Goal: Contribute content: Add original content to the website for others to see

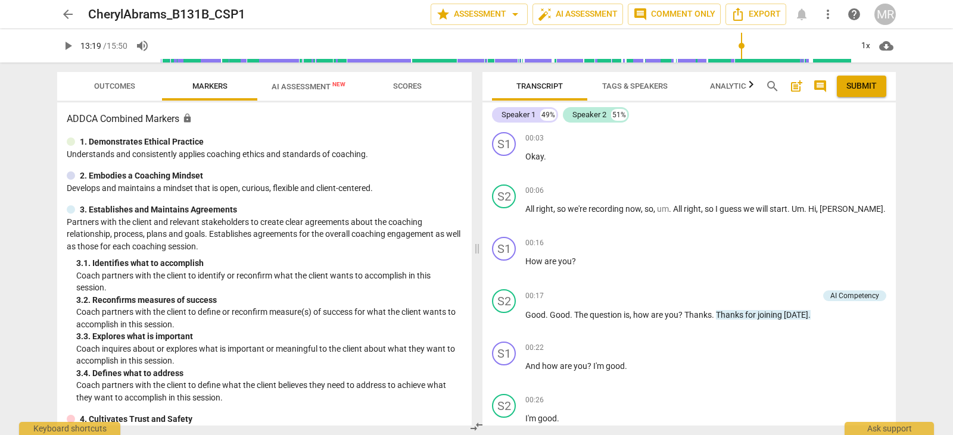
scroll to position [3930, 0]
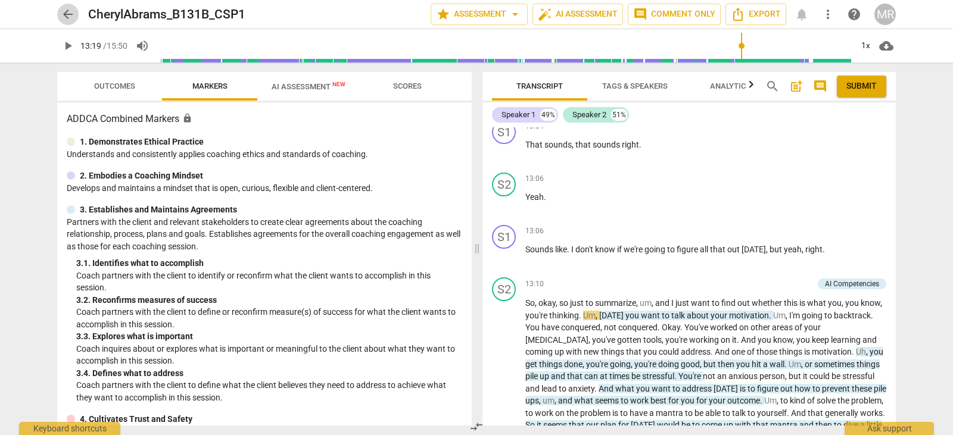
drag, startPoint x: 0, startPoint y: 0, endPoint x: 66, endPoint y: 14, distance: 67.6
click at [66, 14] on span "arrow_back" at bounding box center [68, 14] width 14 height 14
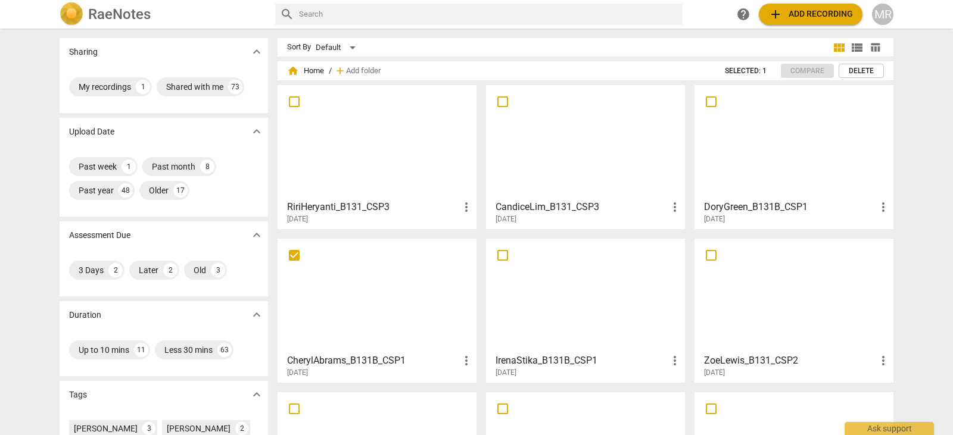
click at [365, 302] on div at bounding box center [377, 295] width 191 height 105
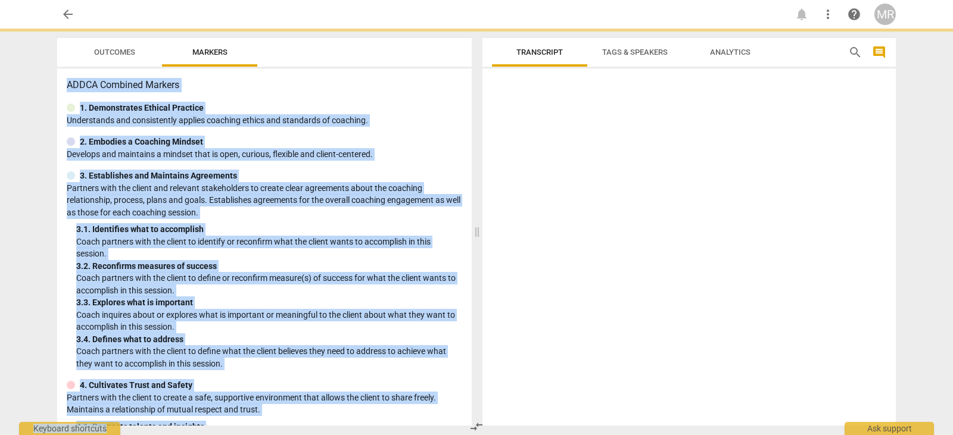
click at [365, 302] on div "3. 3. Explores what is important" at bounding box center [269, 303] width 386 height 13
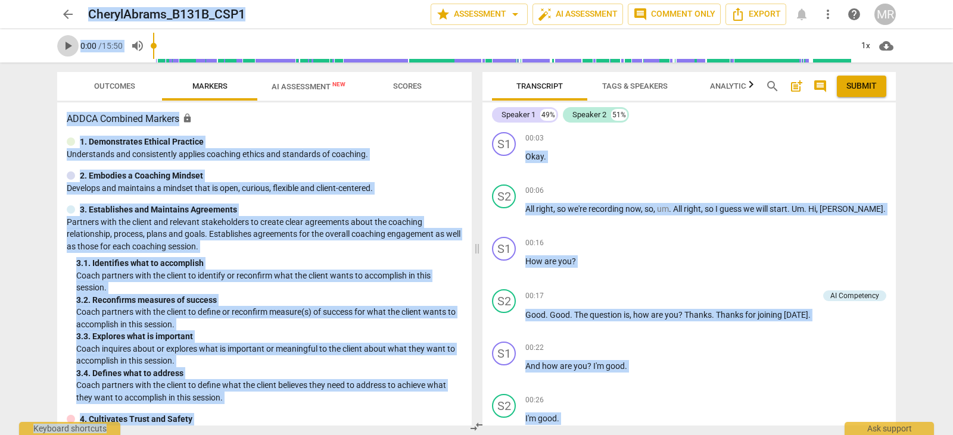
click at [69, 45] on span "play_arrow" at bounding box center [68, 46] width 14 height 14
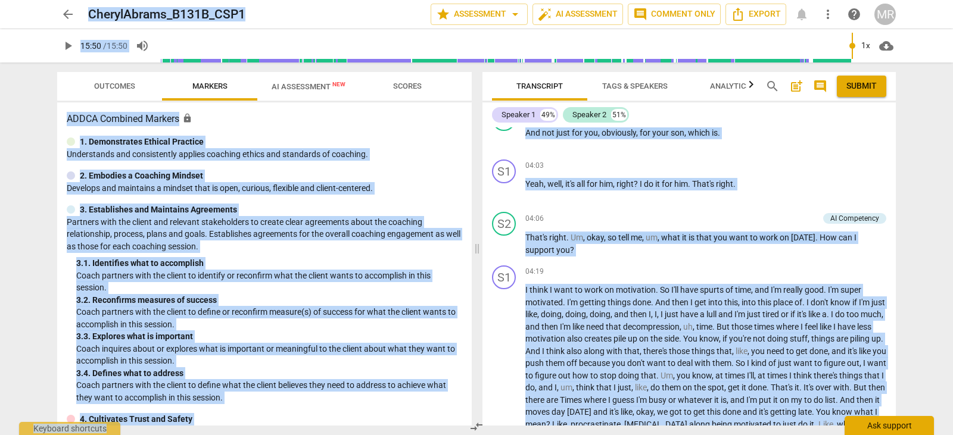
scroll to position [4311, 0]
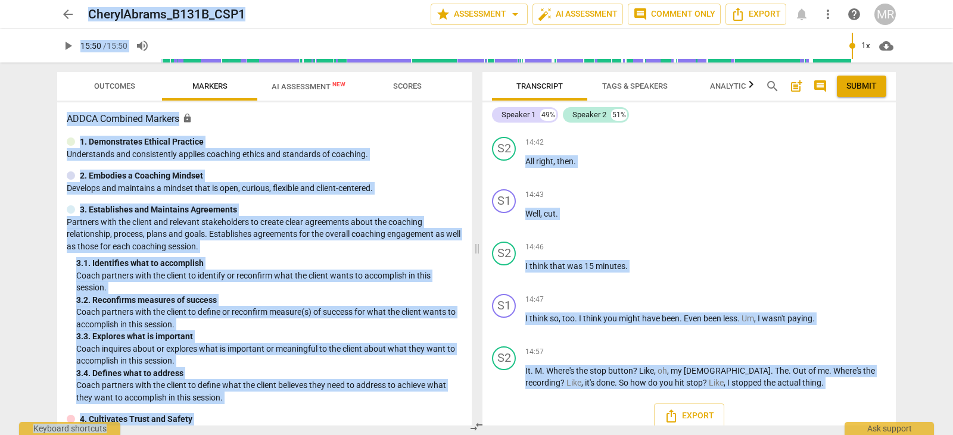
click at [62, 49] on span "play_arrow" at bounding box center [68, 46] width 14 height 14
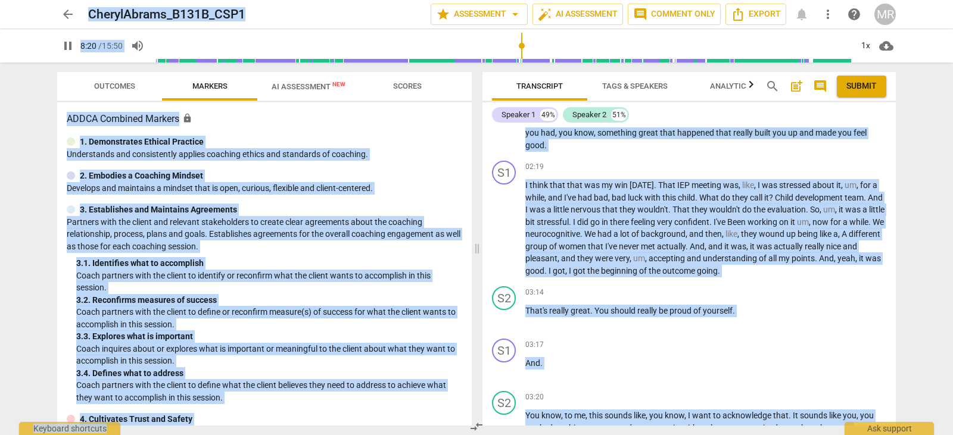
scroll to position [2630, 0]
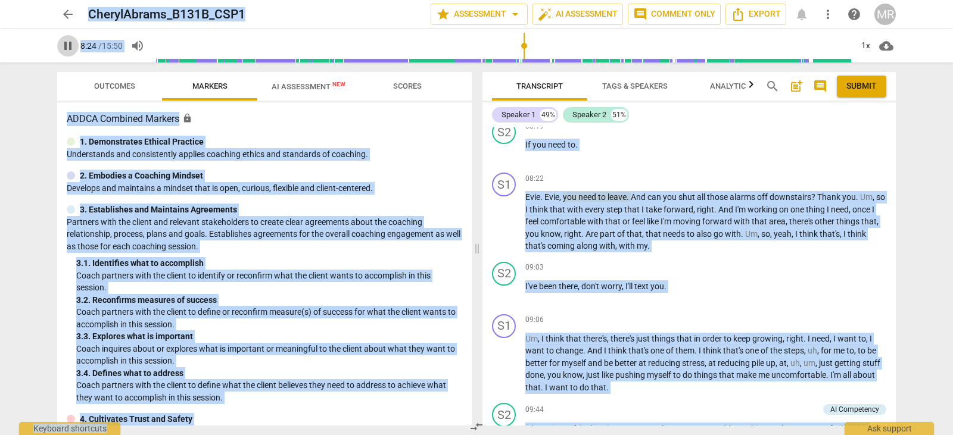
click at [68, 45] on span "pause" at bounding box center [68, 46] width 14 height 14
type input "505"
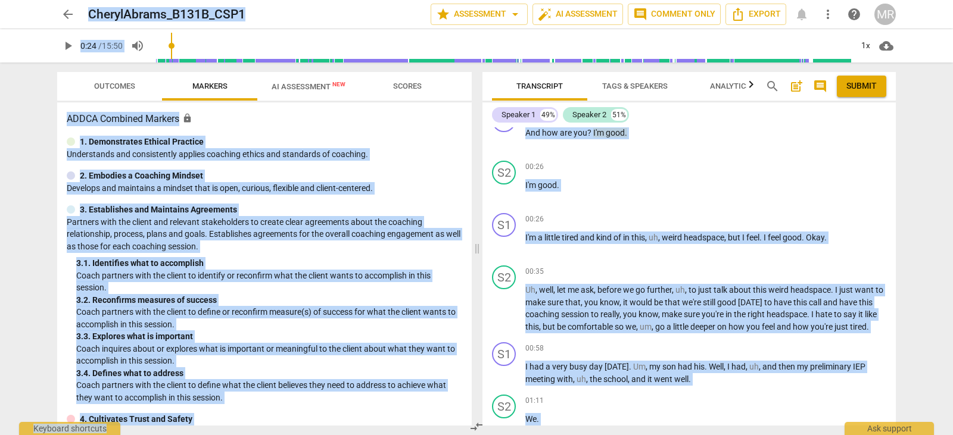
drag, startPoint x: 173, startPoint y: 45, endPoint x: 160, endPoint y: 49, distance: 14.3
click at [158, 49] on input "range" at bounding box center [502, 46] width 698 height 38
click at [160, 49] on input "range" at bounding box center [502, 46] width 698 height 38
click at [74, 51] on span "play_arrow" at bounding box center [68, 46] width 14 height 14
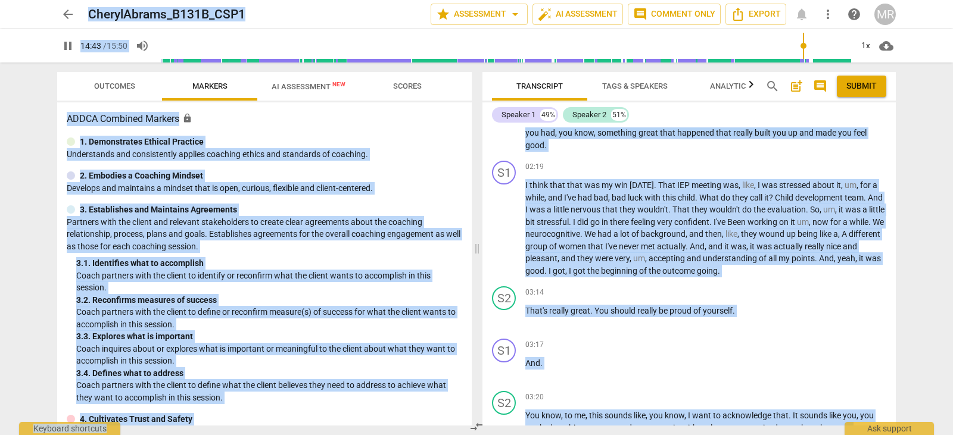
scroll to position [4234, 0]
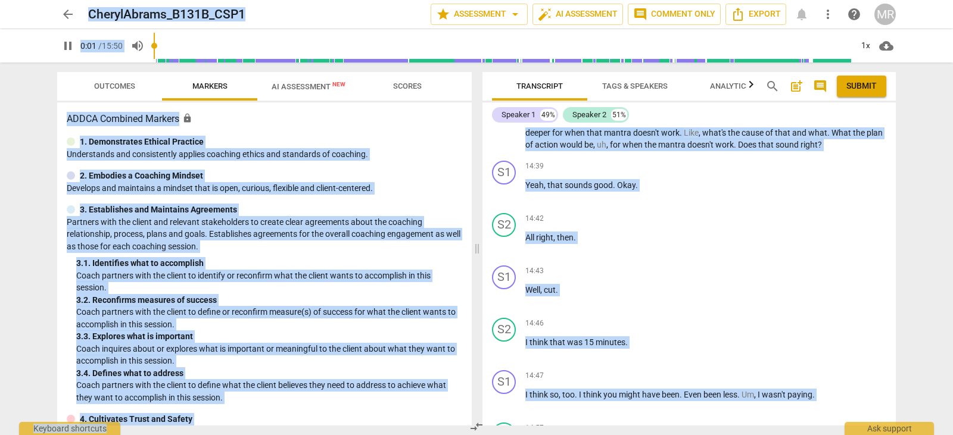
click at [161, 58] on input "range" at bounding box center [502, 46] width 698 height 38
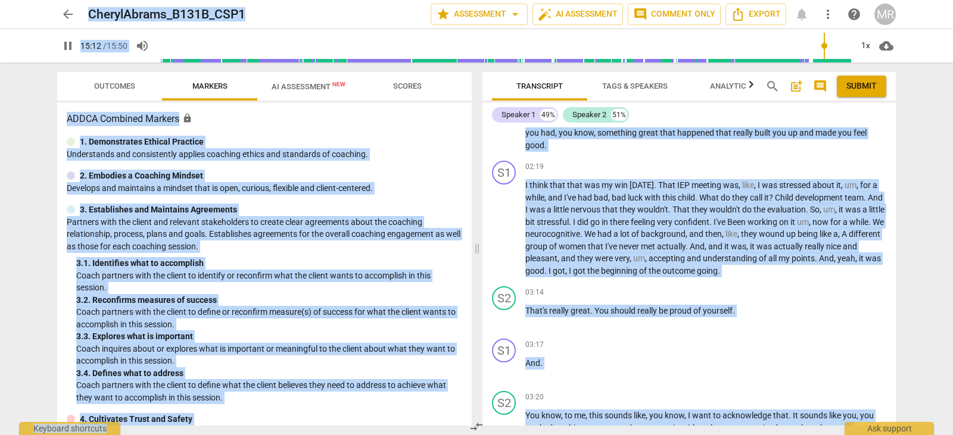
scroll to position [4311, 0]
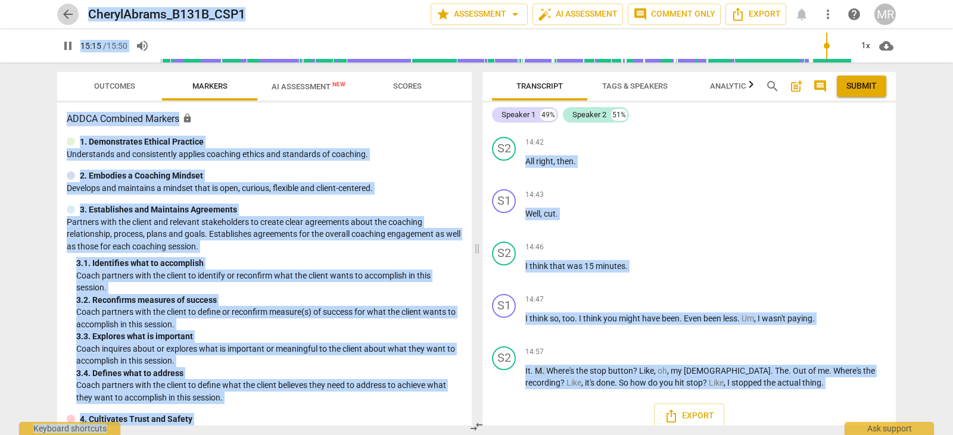
type input "916"
click at [70, 9] on span "arrow_back" at bounding box center [68, 14] width 14 height 14
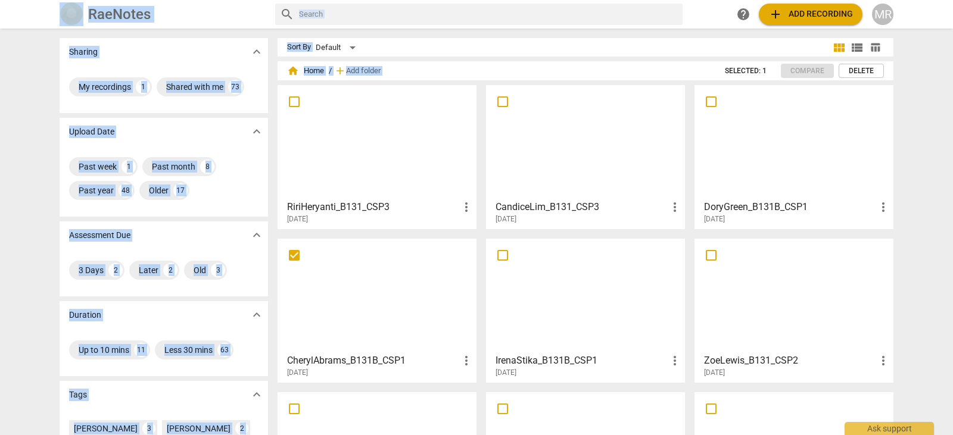
click at [824, 123] on div at bounding box center [793, 141] width 191 height 105
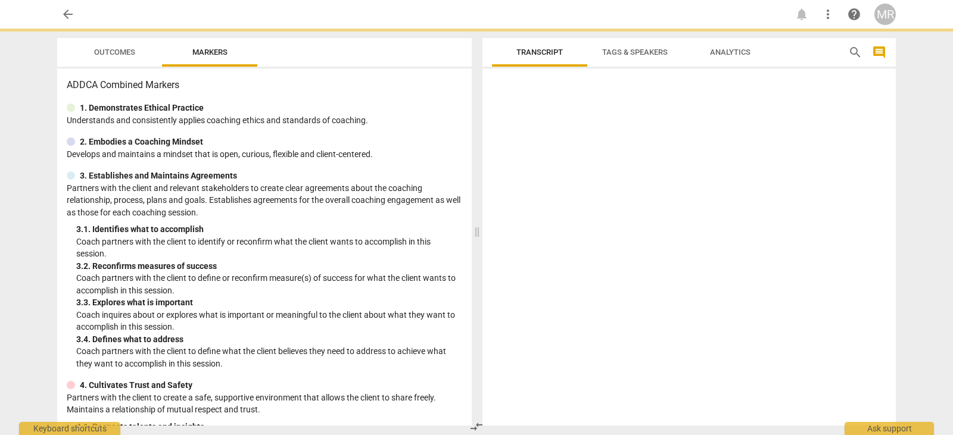
click at [824, 123] on div at bounding box center [688, 249] width 413 height 353
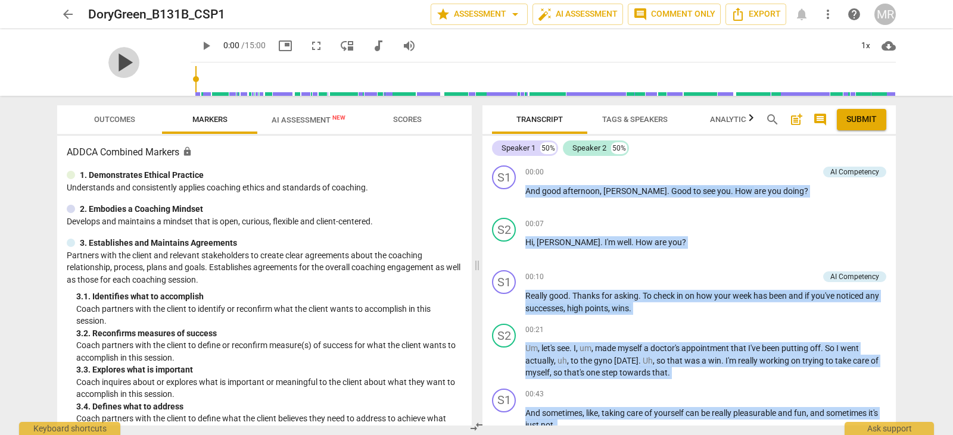
click at [116, 64] on span "play_arrow" at bounding box center [123, 62] width 31 height 31
type input "796"
click at [195, 80] on input "range" at bounding box center [545, 79] width 700 height 38
click at [301, 85] on input "range" at bounding box center [545, 79] width 700 height 38
click at [118, 63] on span "play_arrow" at bounding box center [123, 62] width 31 height 31
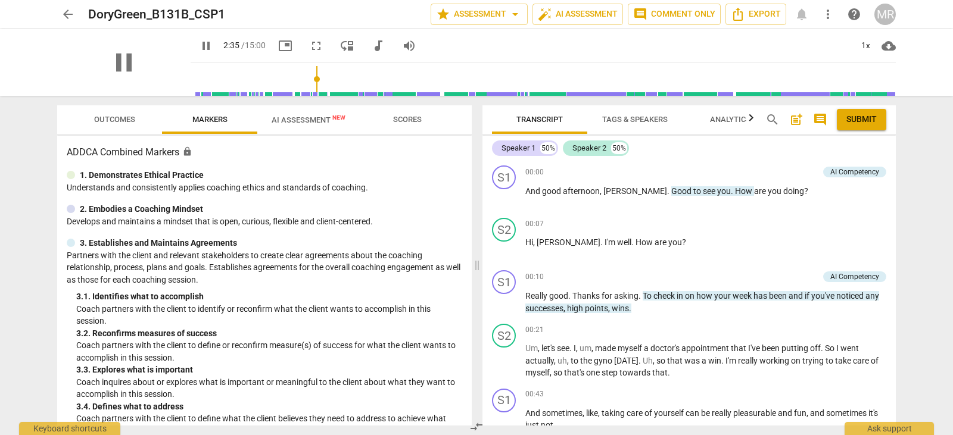
click at [159, 88] on div "pause" at bounding box center [123, 62] width 133 height 67
click at [309, 44] on span "fullscreen" at bounding box center [316, 46] width 14 height 14
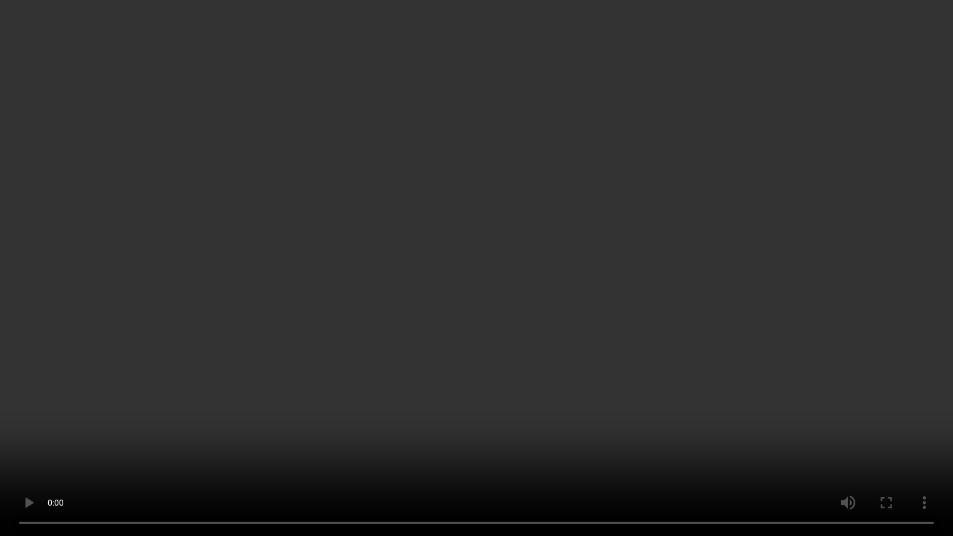
click at [305, 116] on video at bounding box center [476, 268] width 953 height 536
click at [280, 160] on video at bounding box center [476, 268] width 953 height 536
click at [280, 161] on video at bounding box center [476, 268] width 953 height 536
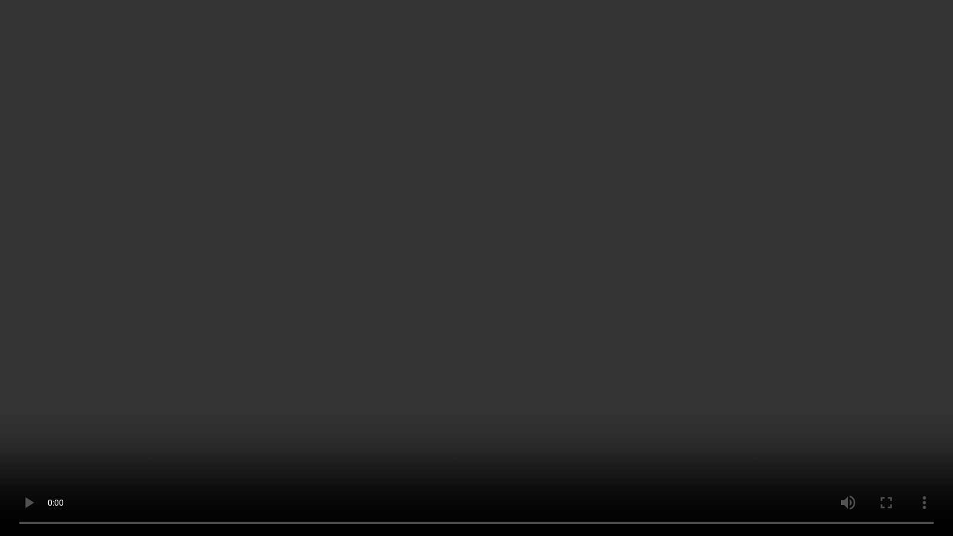
click at [280, 161] on video at bounding box center [476, 268] width 953 height 536
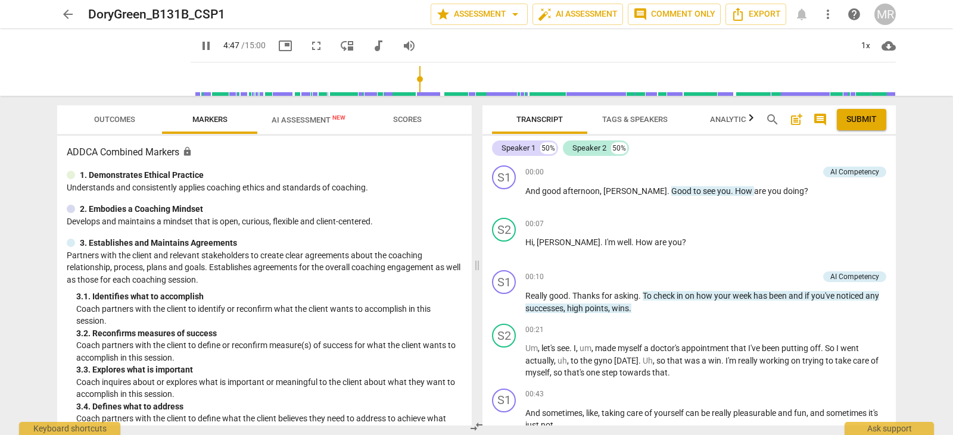
click at [893, 149] on div "Speaker 1 50% Speaker 2 50% S1 play_arrow pause 00:00 + Add competency AI Compe…" at bounding box center [688, 281] width 413 height 290
click at [117, 63] on span "pause" at bounding box center [123, 62] width 31 height 31
type input "294"
click at [68, 13] on span "arrow_back" at bounding box center [68, 14] width 14 height 14
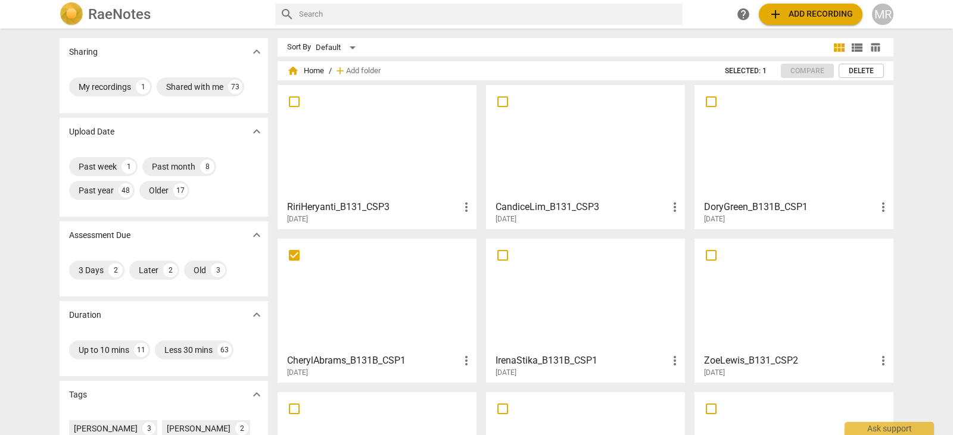
click at [388, 303] on div at bounding box center [377, 295] width 191 height 105
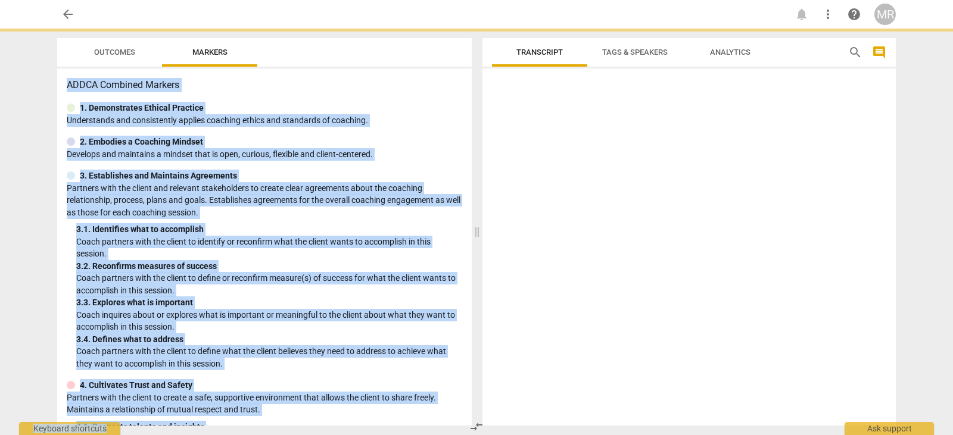
click at [388, 303] on div "3. 3. Explores what is important" at bounding box center [269, 303] width 386 height 13
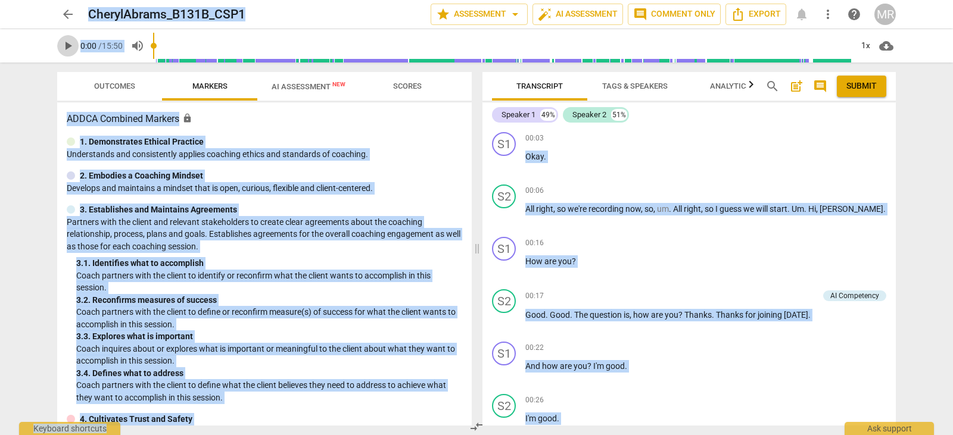
click at [66, 46] on span "play_arrow" at bounding box center [68, 46] width 14 height 14
click at [841, 244] on p "Add competency" at bounding box center [858, 243] width 57 height 11
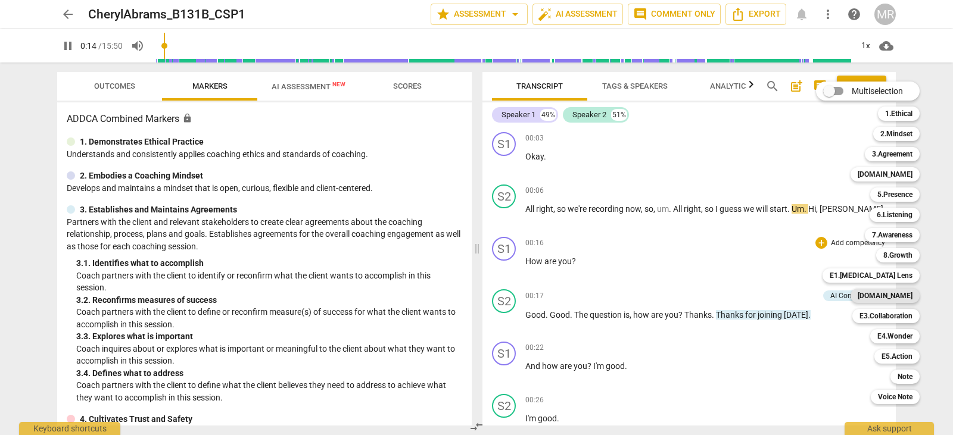
click at [907, 295] on b "[DOMAIN_NAME]" at bounding box center [884, 296] width 55 height 14
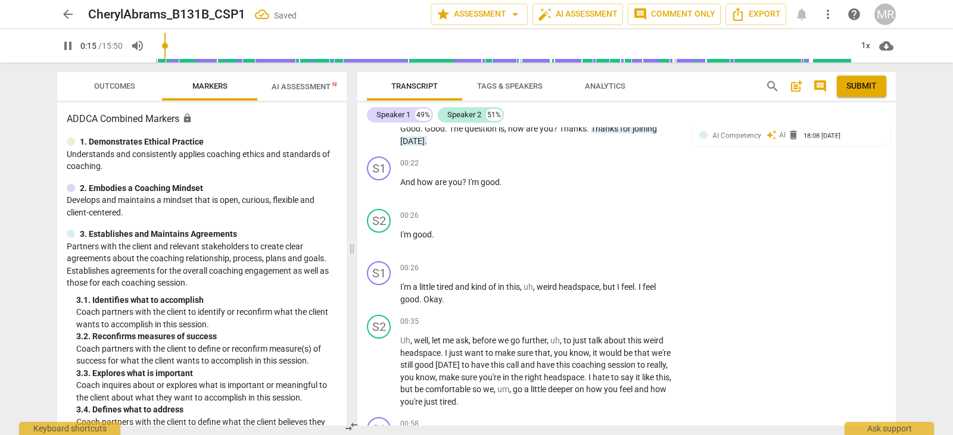
scroll to position [160, 0]
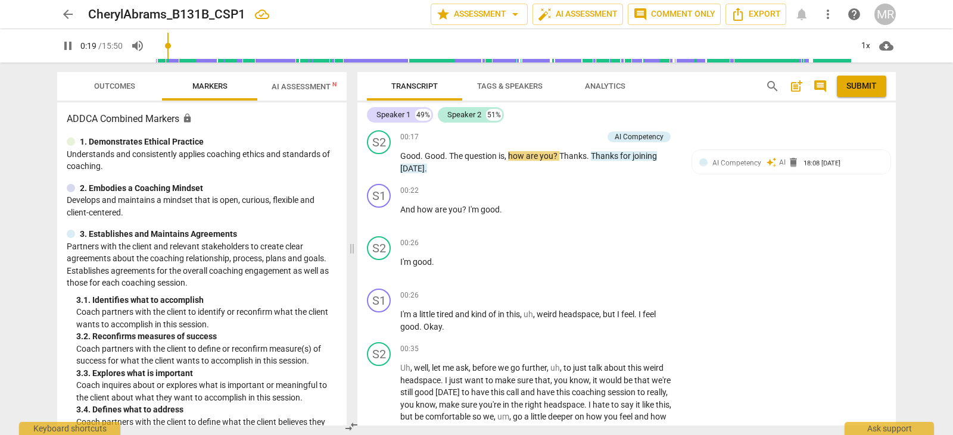
click at [898, 123] on div "Transcript Tags & Speakers Analytics search post_add comment Submit Speaker 1 4…" at bounding box center [629, 249] width 553 height 373
click at [895, 125] on div "Speaker 1 49% Speaker 2 51% S1 play_arrow pause 00:03 + Add competency keyboard…" at bounding box center [626, 263] width 538 height 323
click at [894, 127] on div "Speaker 1 49% Speaker 2 51% S1 play_arrow pause 00:03 + Add competency keyboard…" at bounding box center [626, 263] width 538 height 323
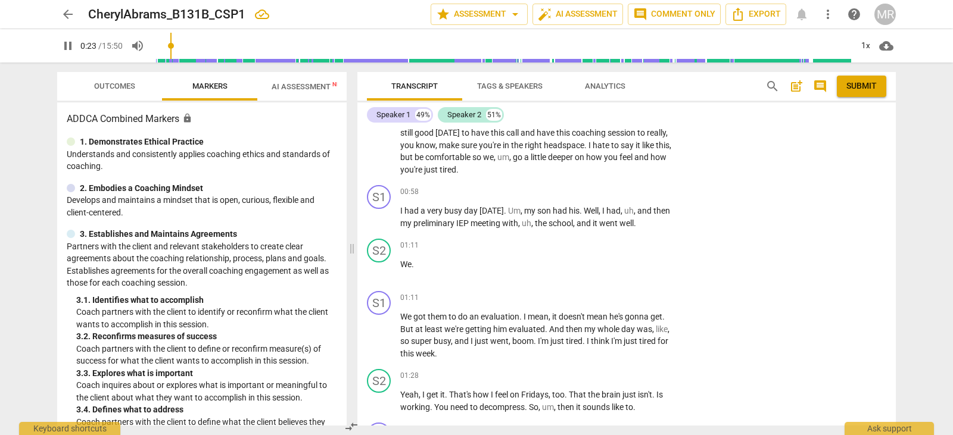
scroll to position [0, 0]
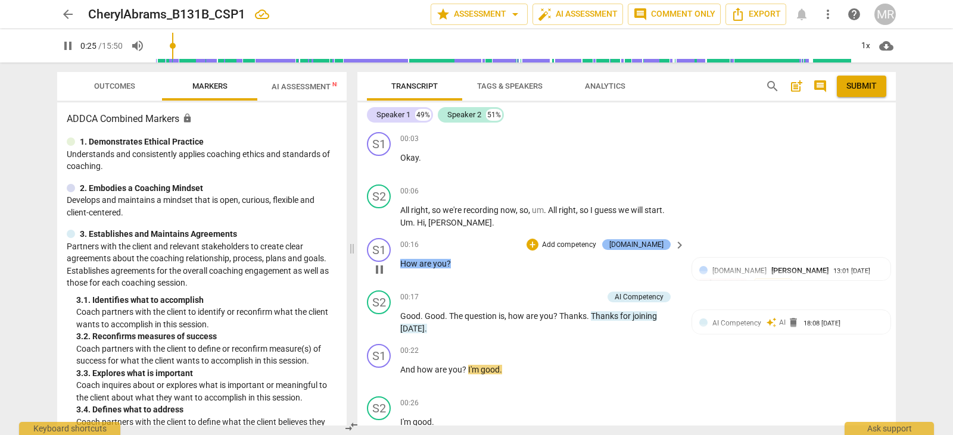
click at [651, 244] on div "[DOMAIN_NAME]" at bounding box center [636, 244] width 54 height 11
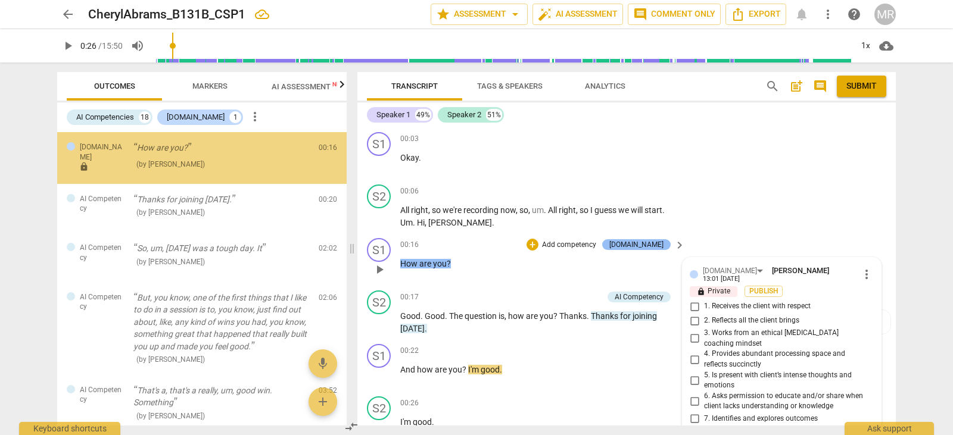
scroll to position [188, 0]
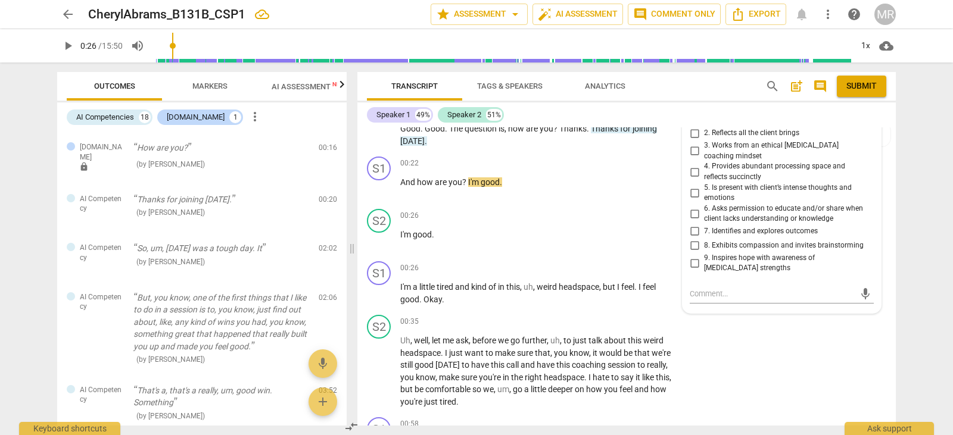
click at [896, 145] on div "Transcript Tags & Speakers Analytics search post_add comment Submit Speaker 1 4…" at bounding box center [629, 249] width 553 height 373
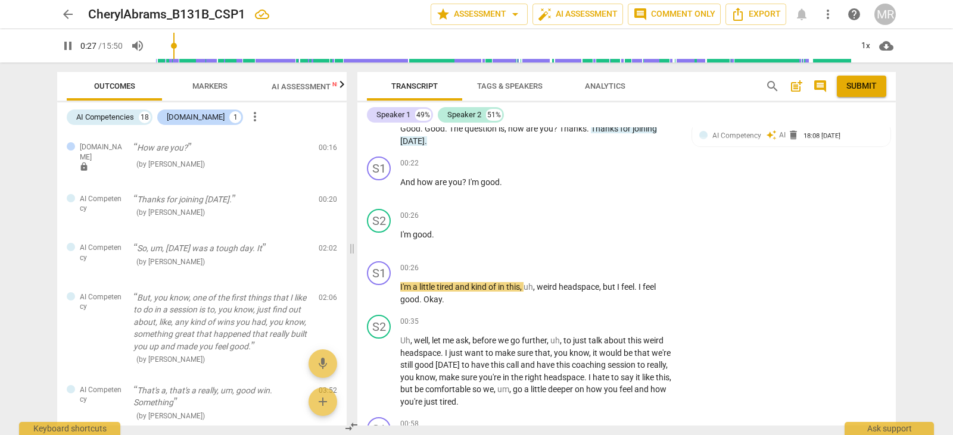
scroll to position [168, 0]
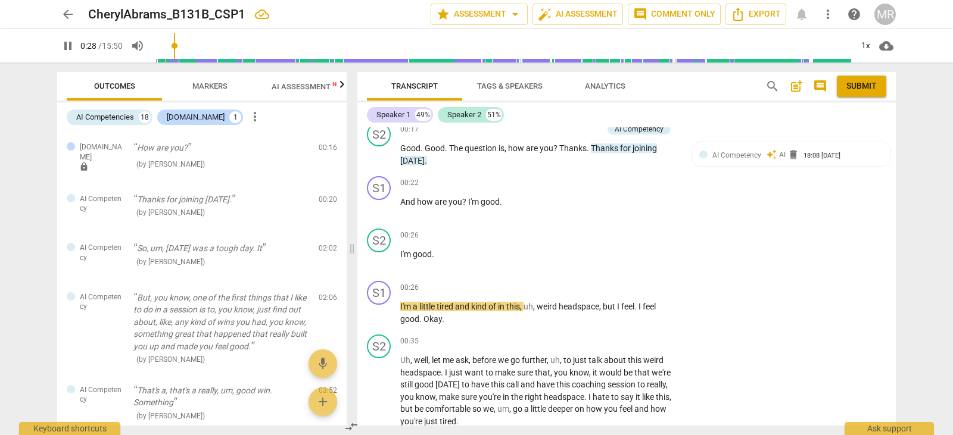
click at [894, 117] on div "Speaker 1 49% Speaker 2 51% S1 play_arrow pause 00:03 + Add competency keyboard…" at bounding box center [626, 263] width 538 height 323
click at [896, 116] on div "Transcript Tags & Speakers Analytics search post_add comment Submit Speaker 1 4…" at bounding box center [629, 249] width 553 height 373
click at [895, 111] on div "Speaker 1 49% Speaker 2 51% S1 play_arrow pause 00:03 + Add competency keyboard…" at bounding box center [626, 263] width 538 height 323
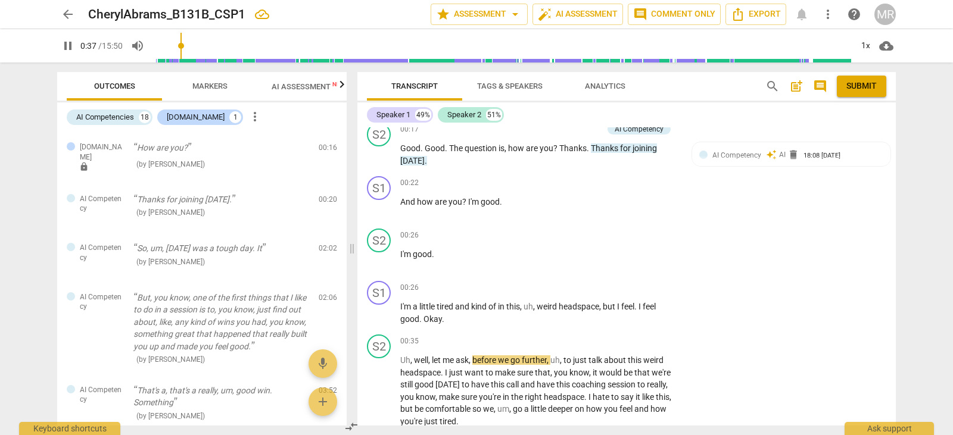
click at [895, 111] on div "Speaker 1 49% Speaker 2 51% S1 play_arrow pause 00:03 + Add competency keyboard…" at bounding box center [626, 263] width 538 height 323
click at [604, 199] on p "And how are you ? I'm good ." at bounding box center [539, 202] width 279 height 13
click at [382, 209] on span "pause" at bounding box center [379, 208] width 14 height 14
type input "41"
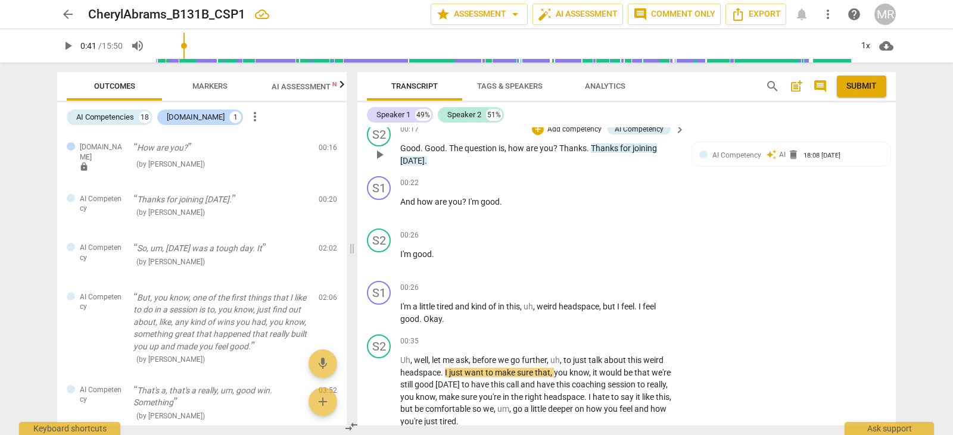
click at [473, 133] on div "00:17 + Add competency AI Competency keyboard_arrow_right" at bounding box center [543, 129] width 286 height 13
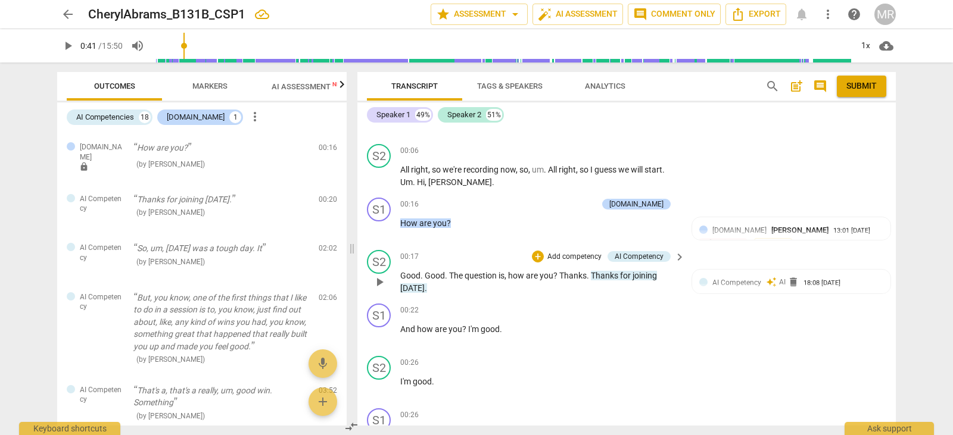
scroll to position [0, 0]
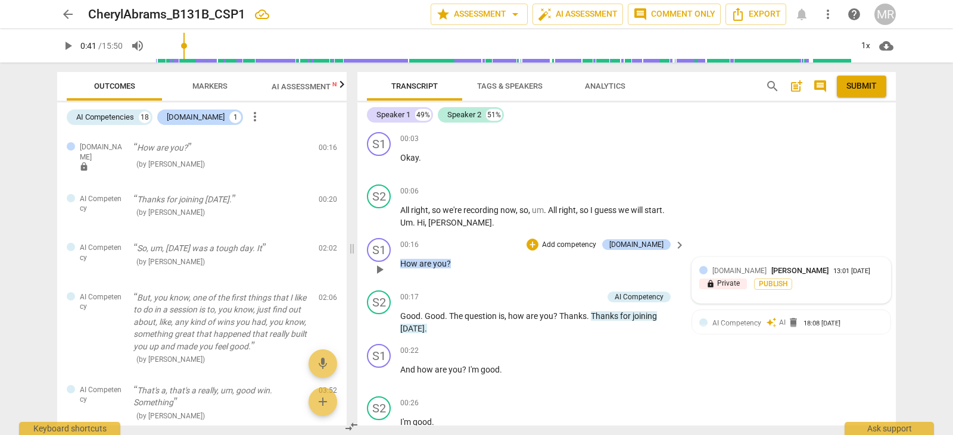
click at [805, 266] on div "[DOMAIN_NAME] [PERSON_NAME] 13:01 [DATE]" at bounding box center [797, 270] width 171 height 11
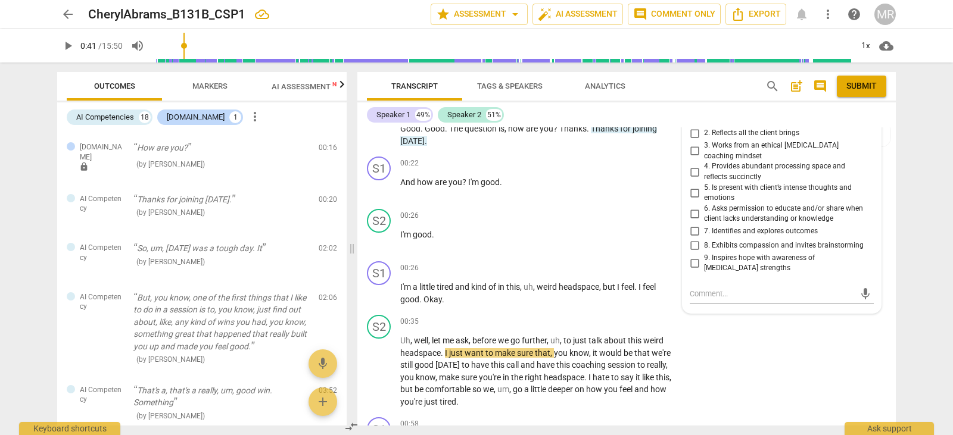
click at [797, 148] on span "3. Works from an ethical [MEDICAL_DATA] coaching mindset" at bounding box center [786, 151] width 165 height 21
click at [704, 148] on input "3. Works from an ethical [MEDICAL_DATA] coaching mindset" at bounding box center [694, 151] width 19 height 14
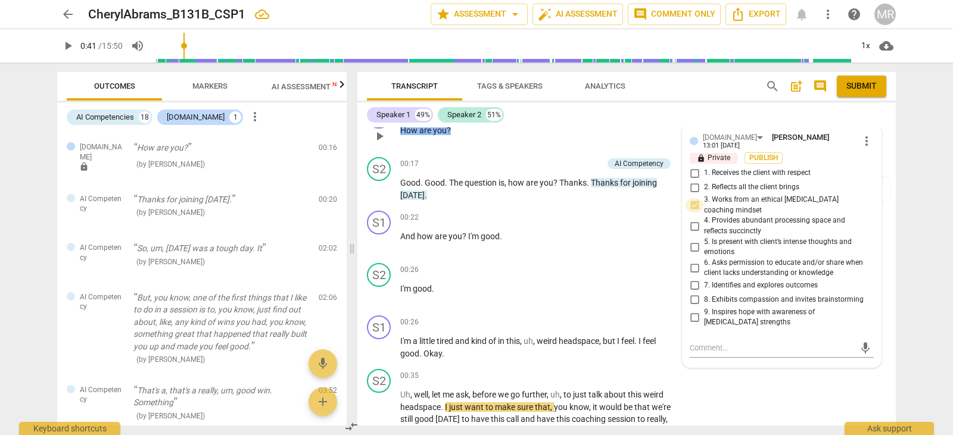
scroll to position [116, 0]
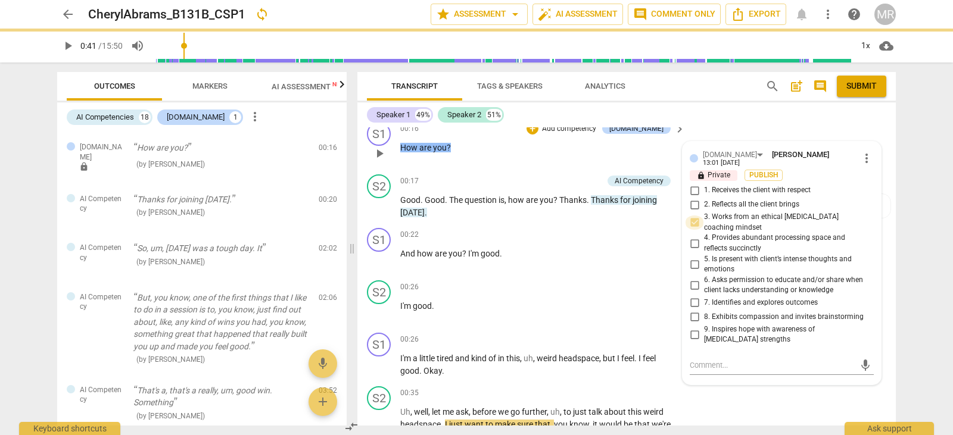
click at [691, 216] on input "3. Works from an ethical [MEDICAL_DATA] coaching mindset" at bounding box center [694, 223] width 19 height 14
checkbox input "false"
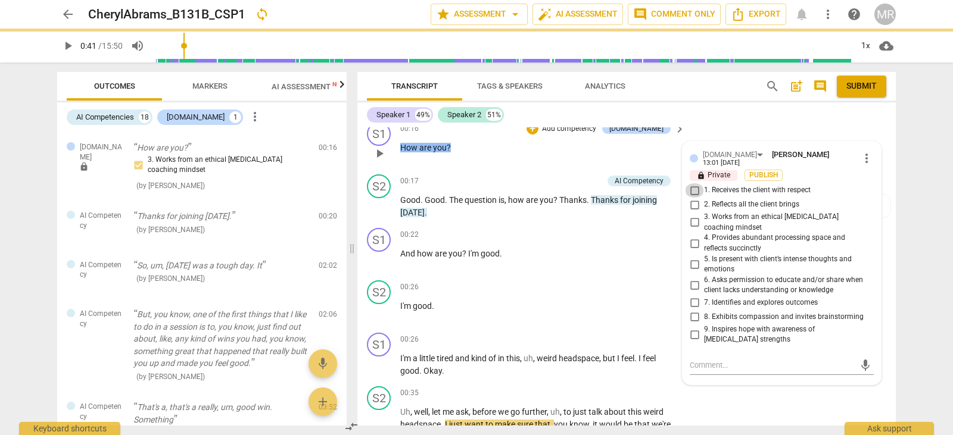
click at [692, 185] on input "1. Receives the client with respect" at bounding box center [694, 190] width 19 height 14
checkbox input "true"
click at [500, 313] on div "00:26 + Add competency keyboard_arrow_right I'm good ." at bounding box center [543, 301] width 286 height 43
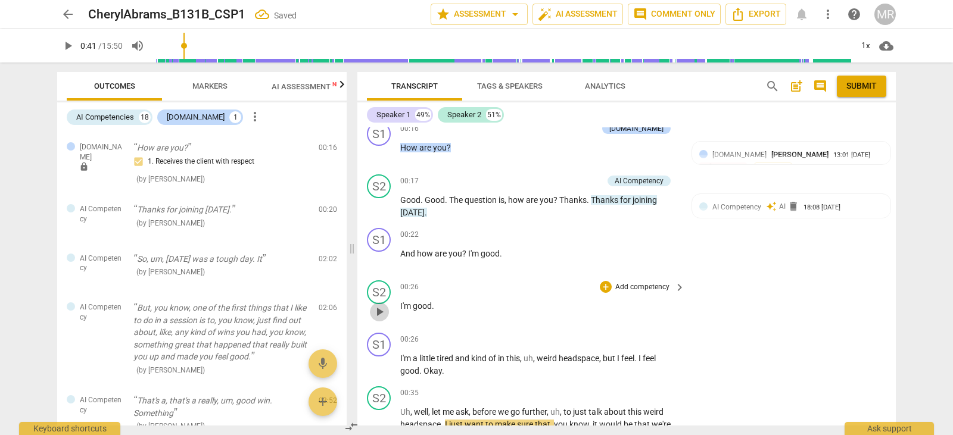
click at [375, 312] on span "play_arrow" at bounding box center [379, 312] width 14 height 14
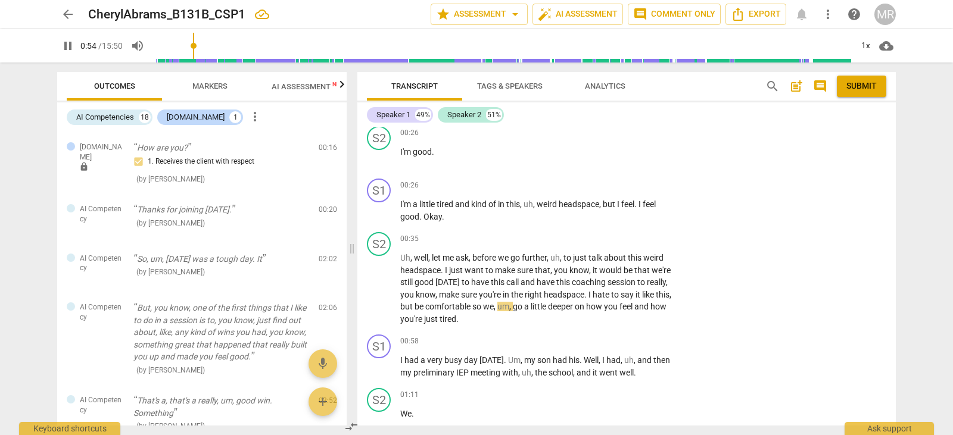
scroll to position [289, 0]
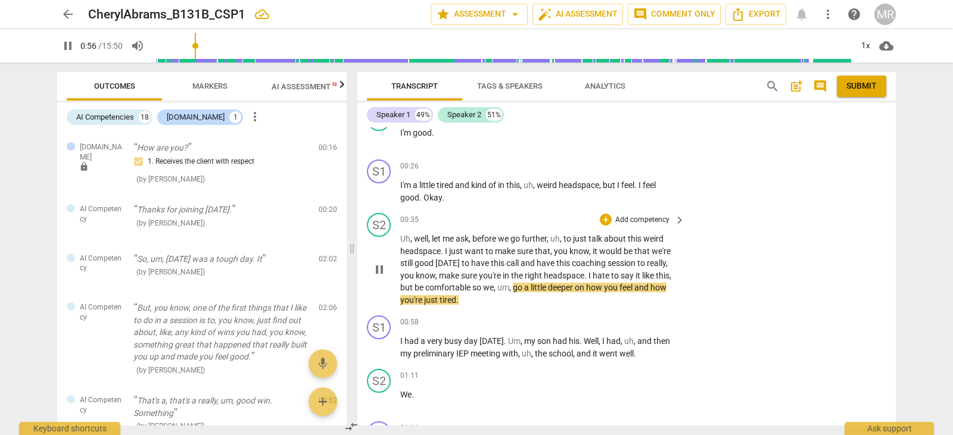
click at [659, 219] on p "Add competency" at bounding box center [642, 220] width 57 height 11
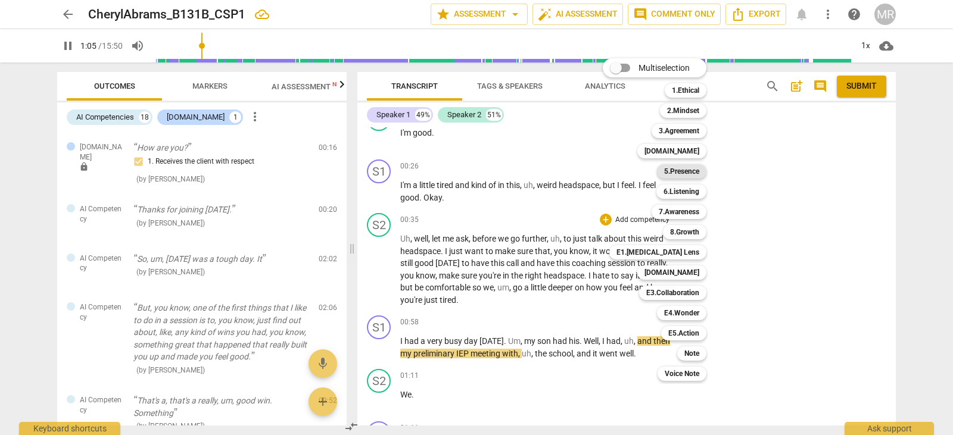
click at [685, 167] on b "5.Presence" at bounding box center [681, 171] width 35 height 14
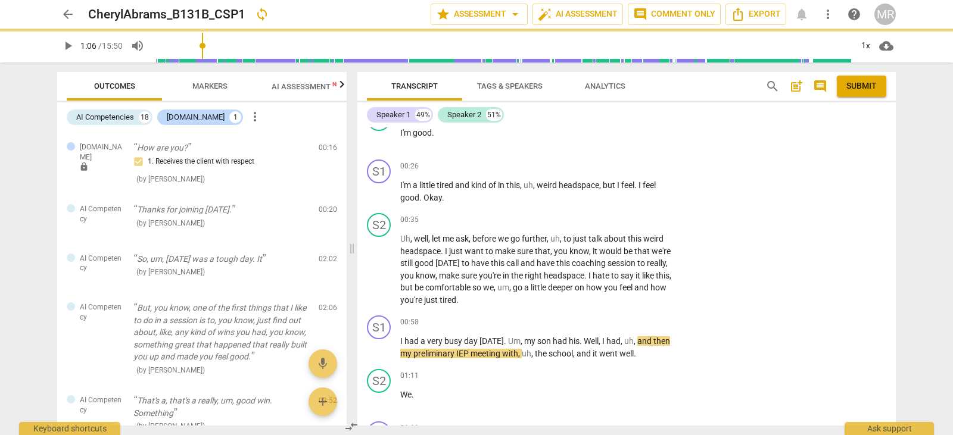
type input "66"
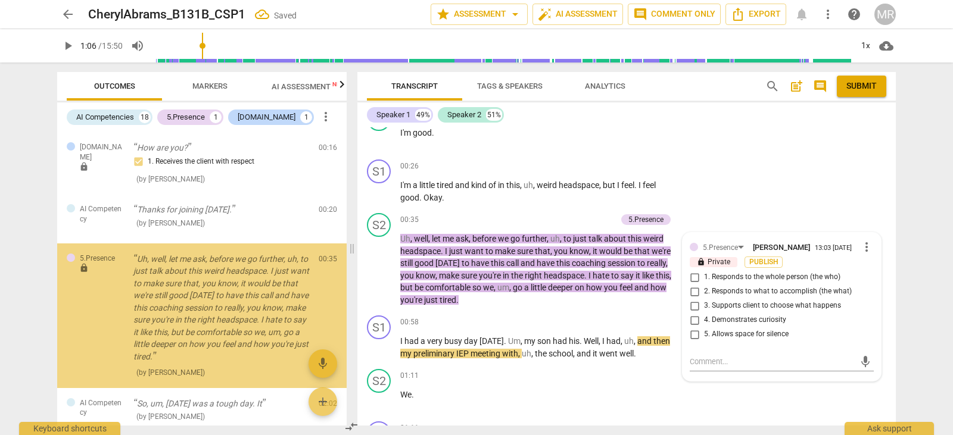
scroll to position [37, 0]
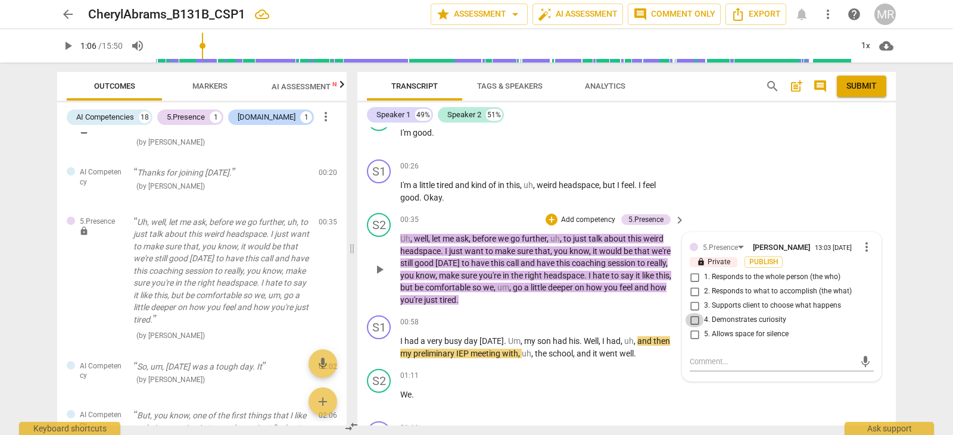
click at [694, 322] on input "4. Demonstrates curiosity" at bounding box center [694, 320] width 19 height 14
checkbox input "true"
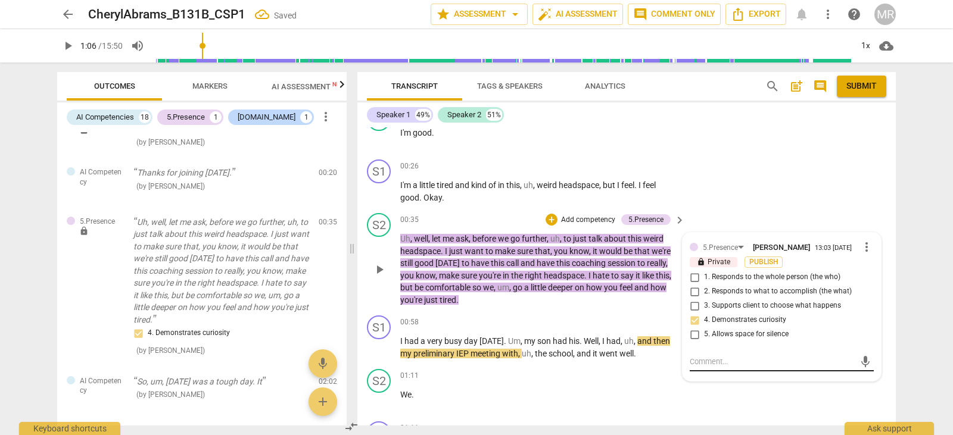
click at [698, 368] on div "mic" at bounding box center [782, 362] width 184 height 19
click at [697, 361] on textarea at bounding box center [772, 361] width 165 height 11
type textarea "Gre"
type textarea "[PERSON_NAME]"
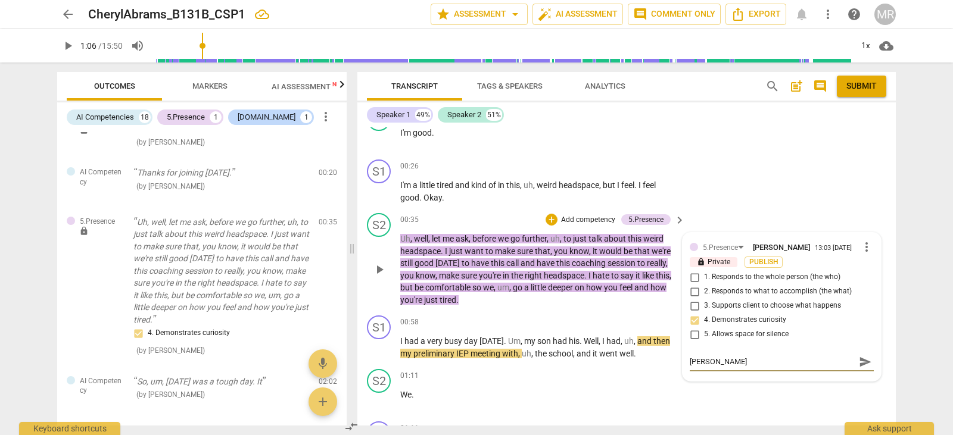
type textarea "Gre"
type textarea "Gr"
type textarea "G"
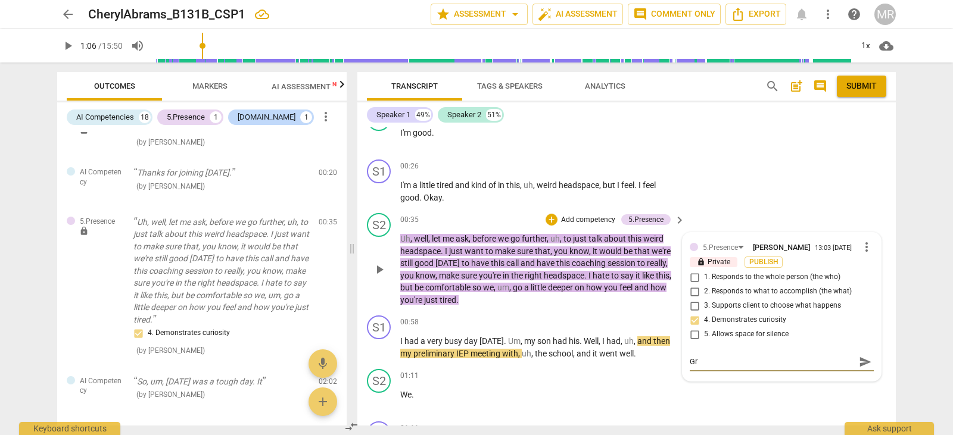
type textarea "G"
click at [585, 217] on p "Add competency" at bounding box center [588, 220] width 57 height 11
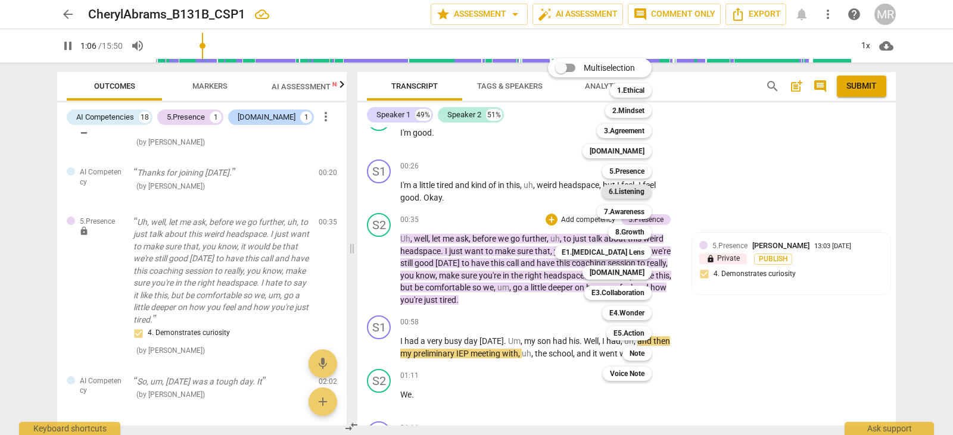
click at [612, 194] on b "6.Listening" at bounding box center [627, 192] width 36 height 14
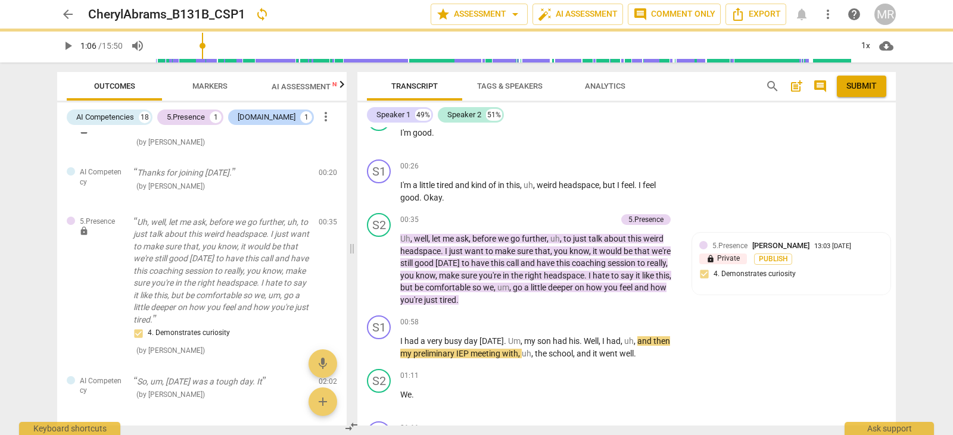
type input "66"
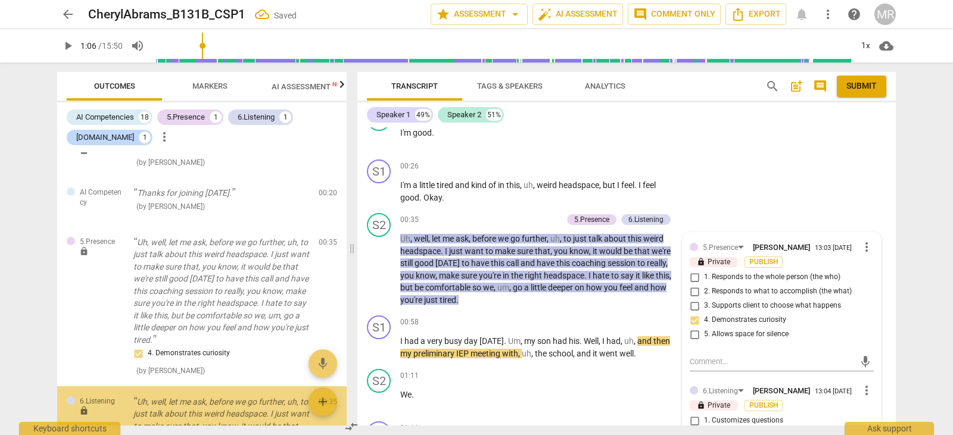
scroll to position [207, 0]
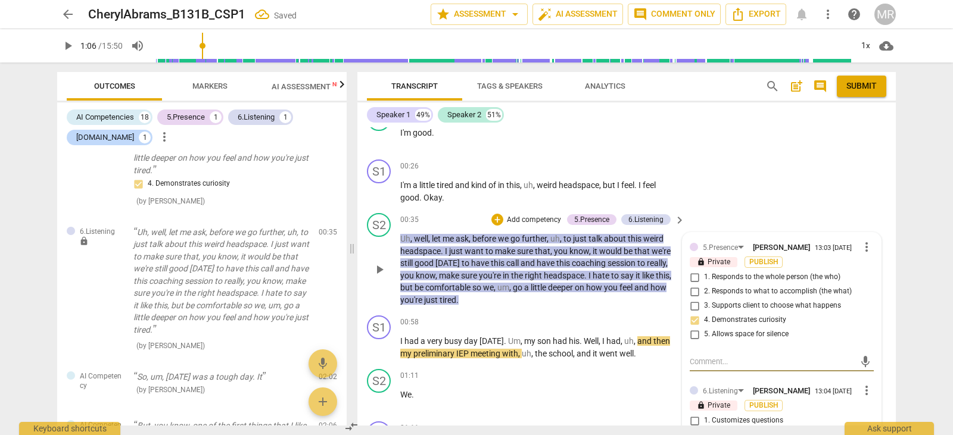
click at [823, 391] on div "13:04 [DATE]" at bounding box center [833, 392] width 37 height 8
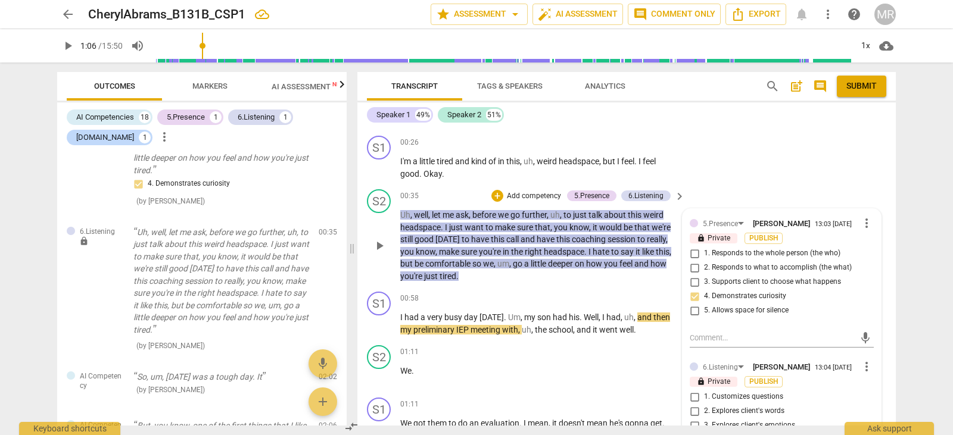
scroll to position [432, 0]
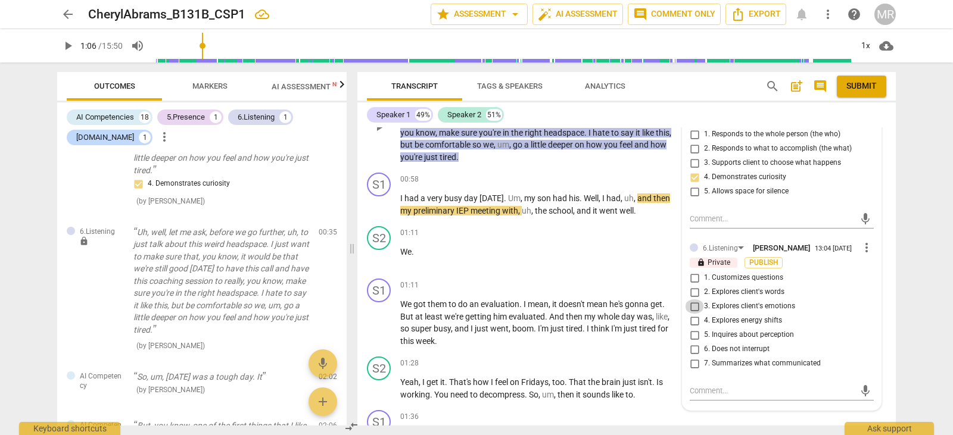
click at [693, 305] on input "3. Explores client's emotions" at bounding box center [694, 307] width 19 height 14
click at [693, 301] on input "3. Explores client's emotions" at bounding box center [694, 307] width 19 height 14
checkbox input "true"
click at [693, 295] on input "2. Explores client's words" at bounding box center [694, 292] width 19 height 14
checkbox input "true"
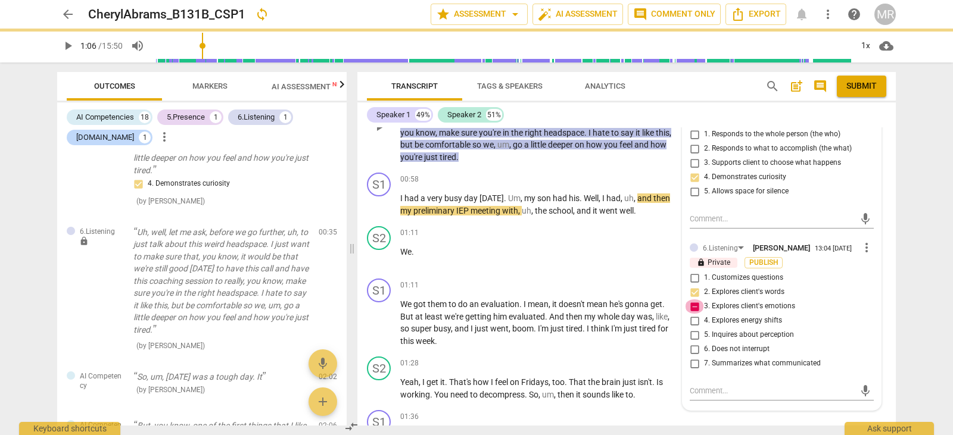
click at [692, 308] on input "3. Explores client's emotions" at bounding box center [694, 307] width 19 height 14
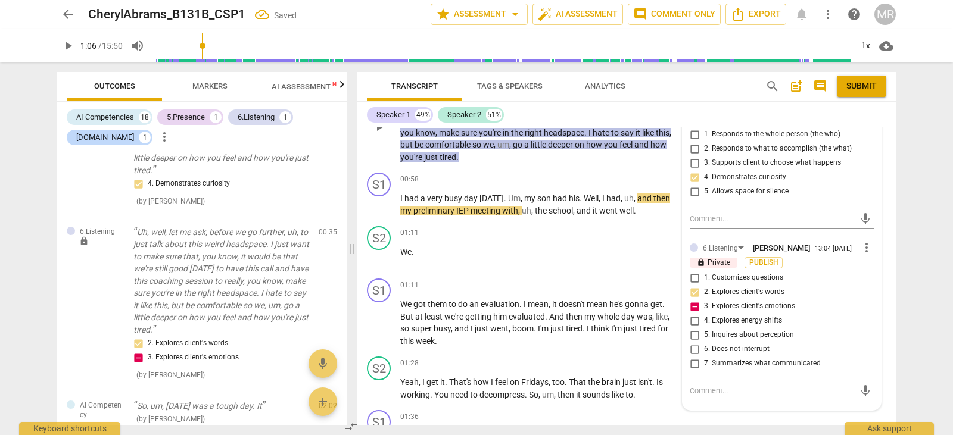
click at [692, 308] on input "3. Explores client's emotions" at bounding box center [694, 307] width 19 height 14
checkbox input "true"
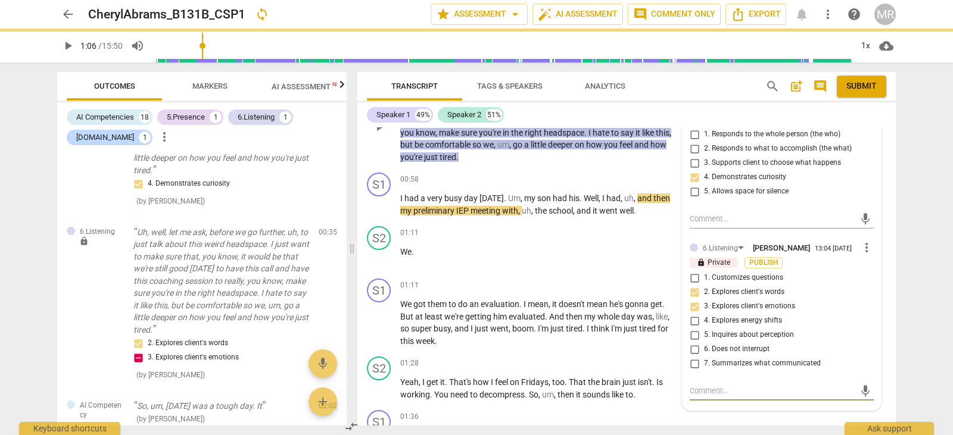
click at [714, 389] on textarea at bounding box center [772, 390] width 165 height 11
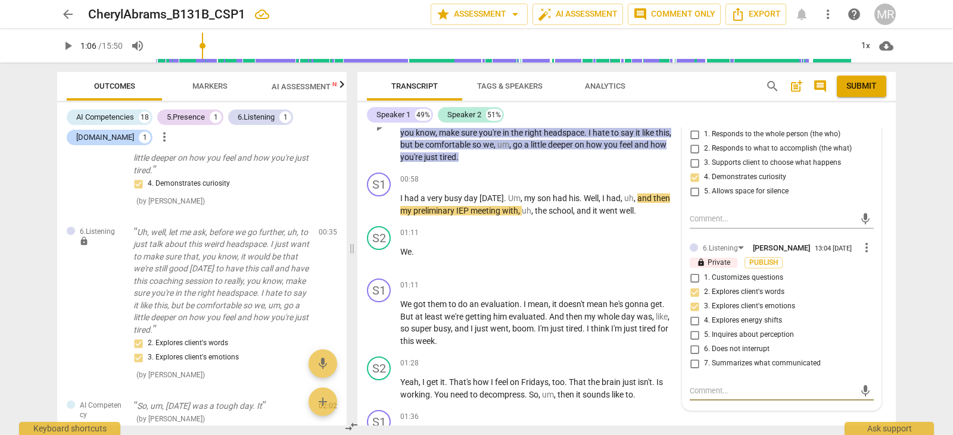
type textarea "G"
type textarea "Gr"
type textarea "Gre"
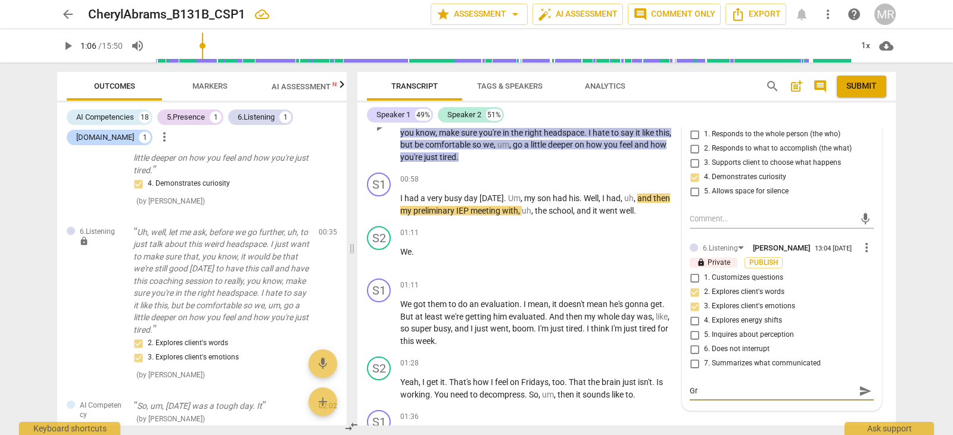
type textarea "Gre"
type textarea "Grea"
type textarea "Great"
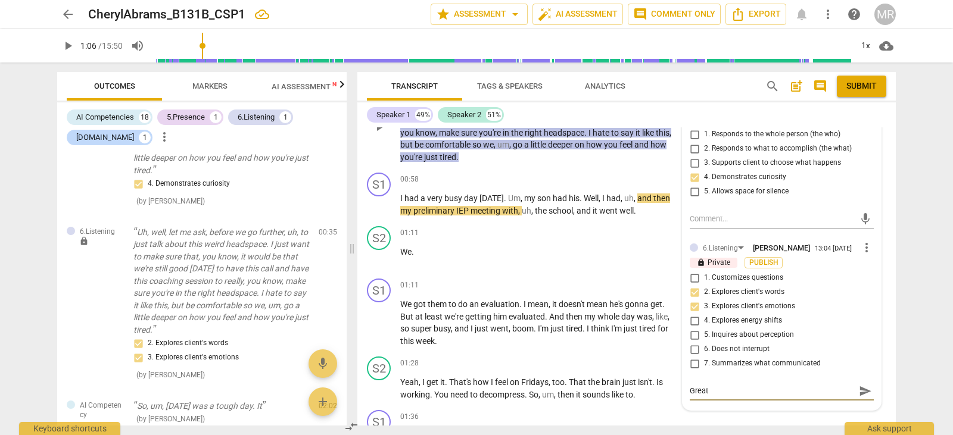
type textarea "Great"
type textarea "Great o"
type textarea "Great ob"
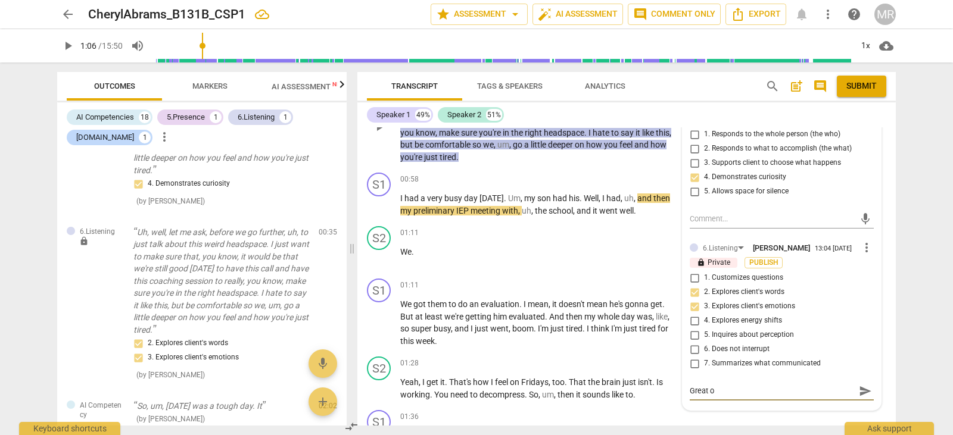
type textarea "Great ob"
type textarea "Great obs"
type textarea "Great obss"
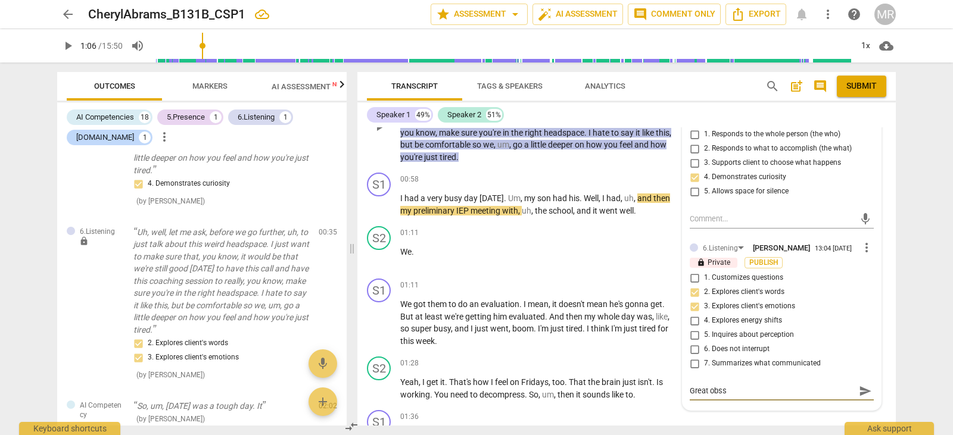
type textarea "Great obs"
type textarea "Great ob"
type textarea "Great o"
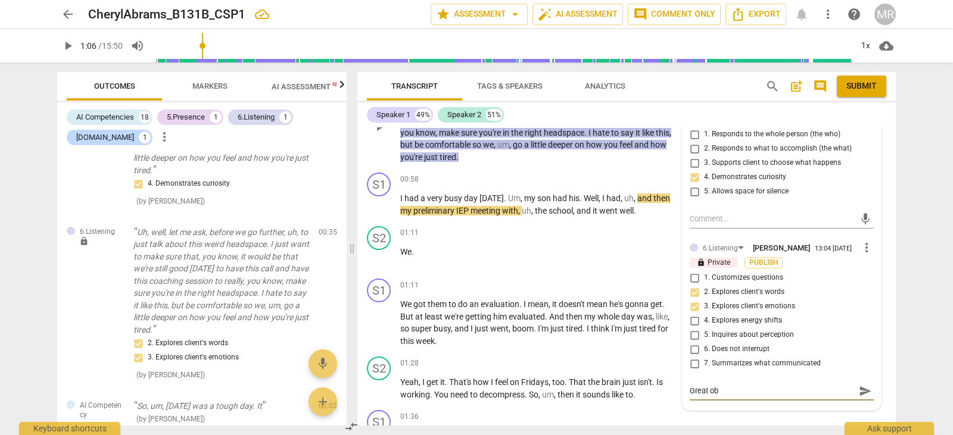
type textarea "Great o"
type textarea "Great"
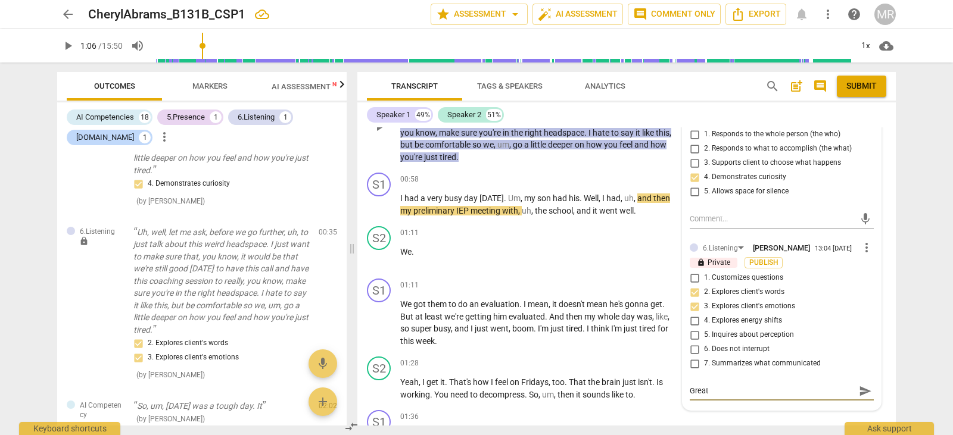
type textarea "Grea"
type textarea "Gre"
type textarea "Gr"
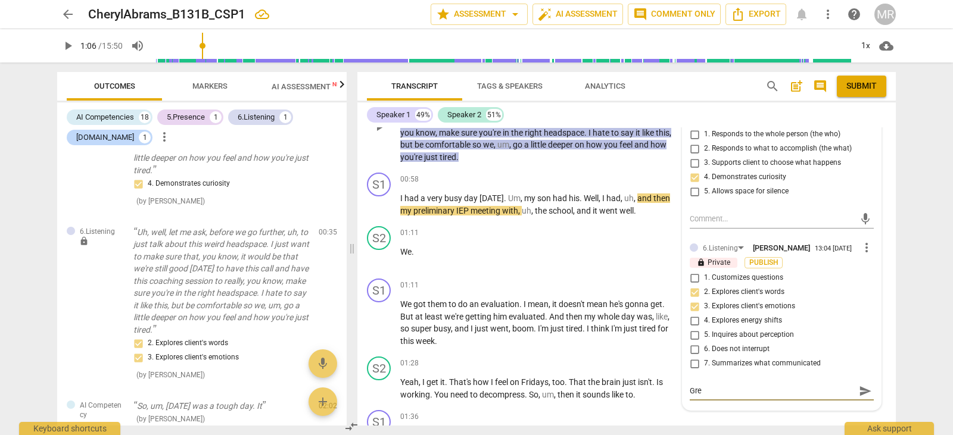
type textarea "Gr"
type textarea "G"
type textarea "I"
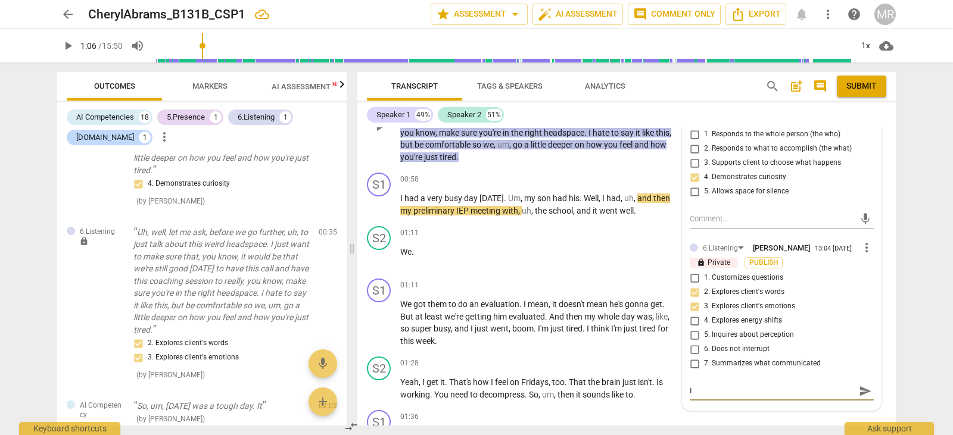
type textarea "It"
type textarea "It i"
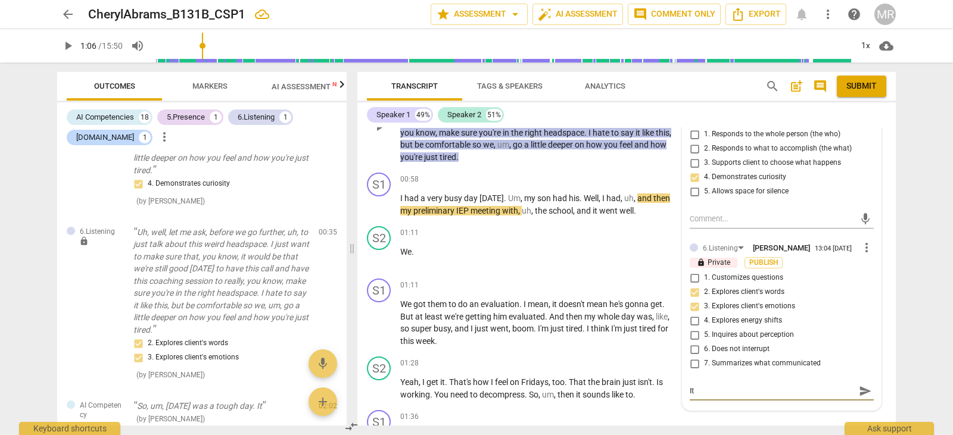
type textarea "It i"
type textarea "It is"
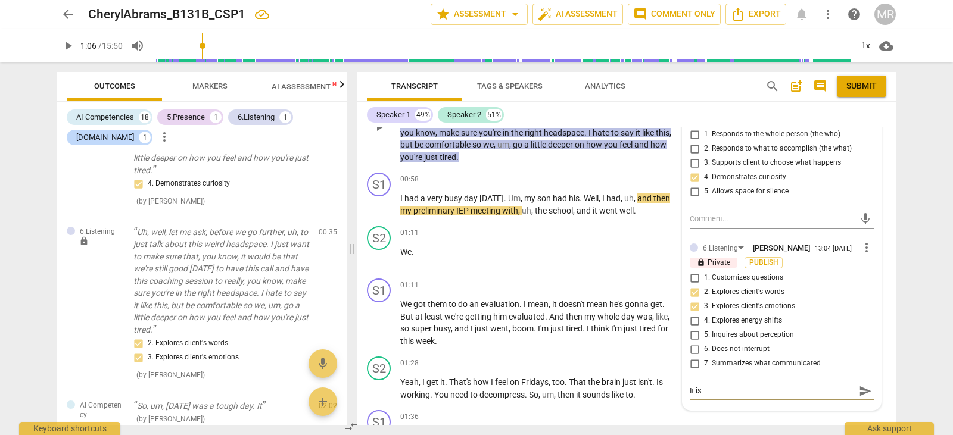
type textarea "It is"
type textarea "It i"
type textarea "It"
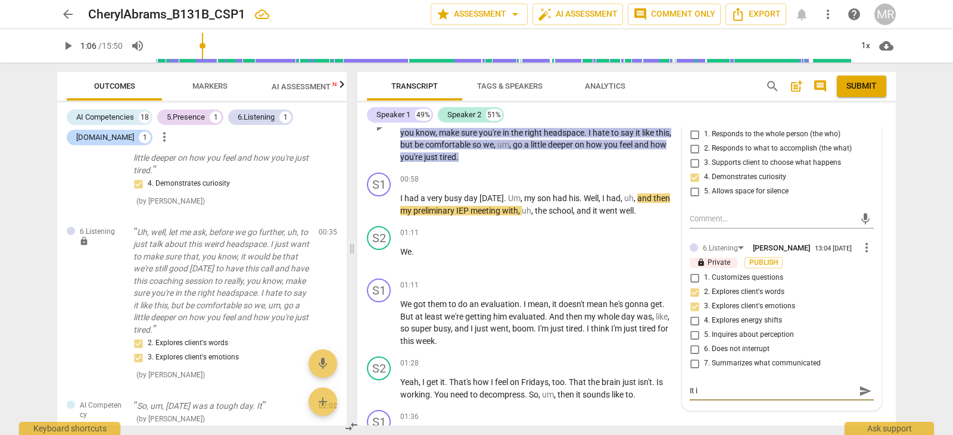
type textarea "It"
type textarea "I"
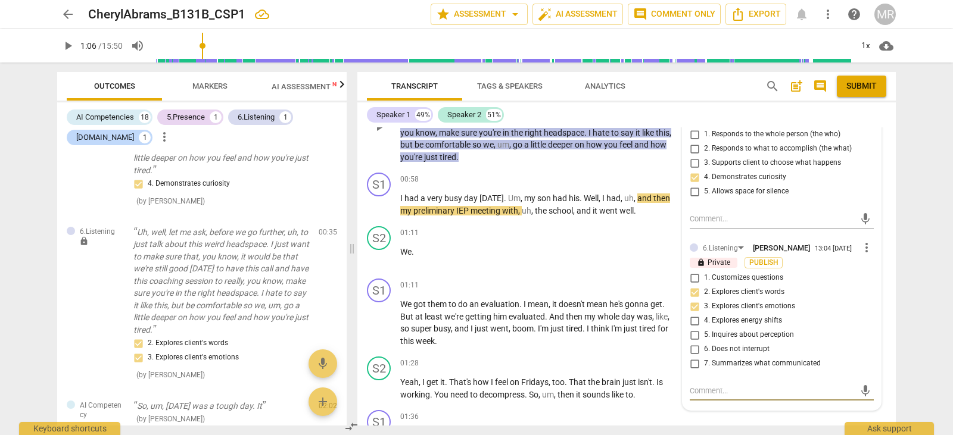
type textarea "V"
type textarea "Ve"
type textarea "Ver"
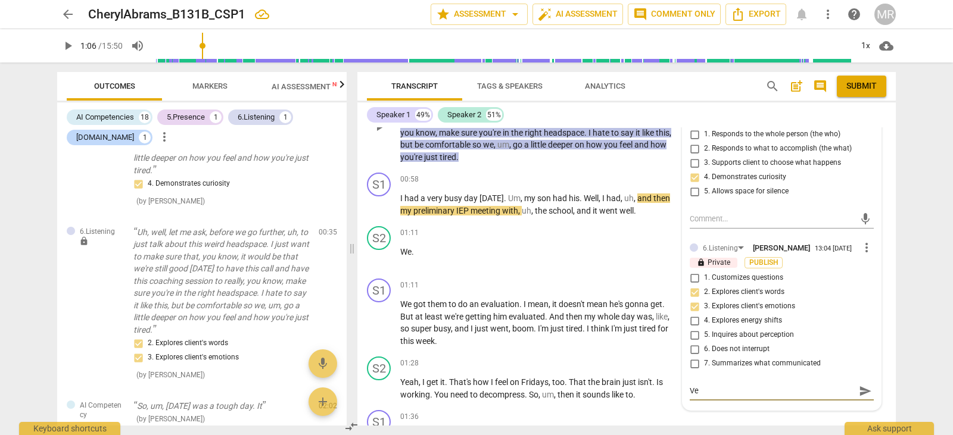
type textarea "Ver"
type textarea "Very"
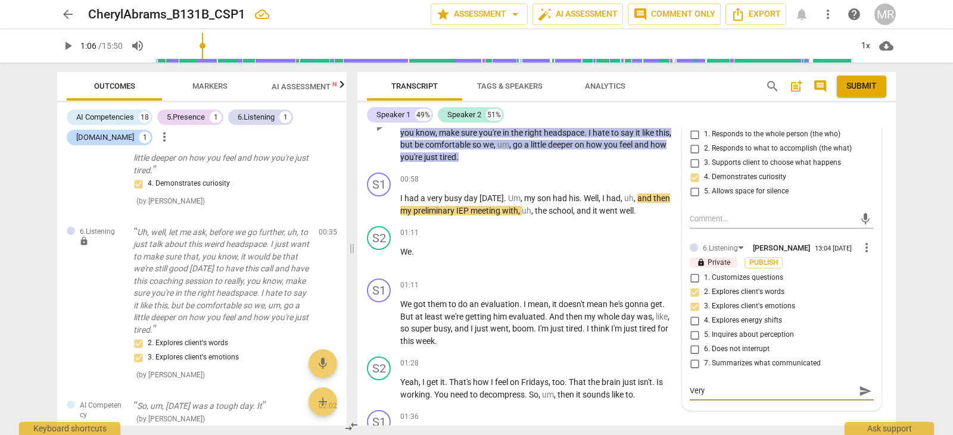
type textarea "Very n"
type textarea "Very ni"
type textarea "Very nie"
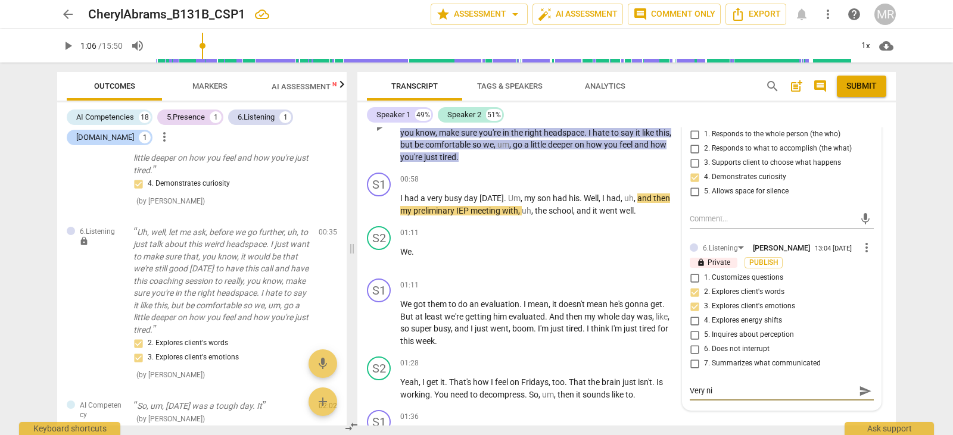
type textarea "Very nie"
type textarea "Very ni"
type textarea "Very nic"
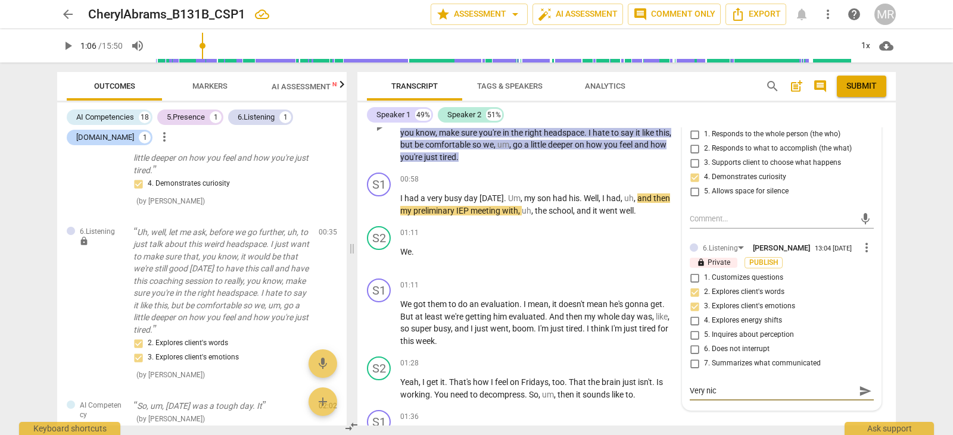
type textarea "Very nice"
type textarea "Very nice t"
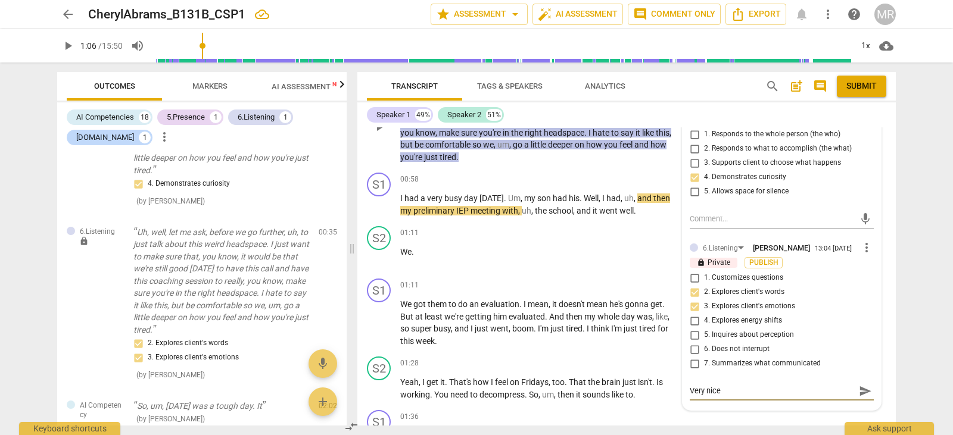
type textarea "Very nice t"
type textarea "Very nice to"
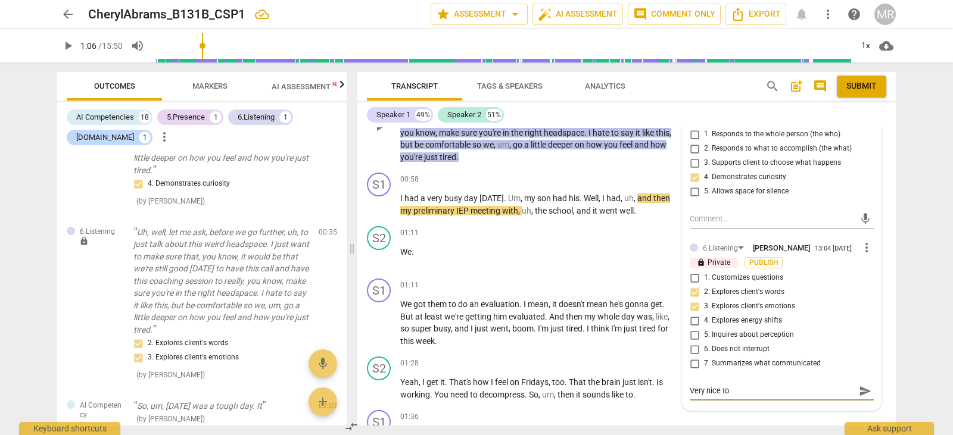
type textarea "Very nice to i"
type textarea "Very nice to in"
type textarea "Very nice to inq"
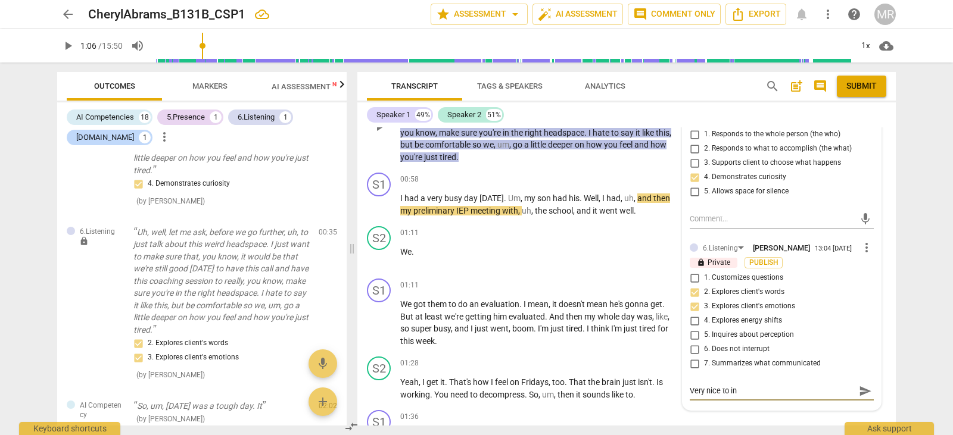
type textarea "Very nice to inq"
type textarea "Very nice to inqu"
type textarea "Very nice to inqui"
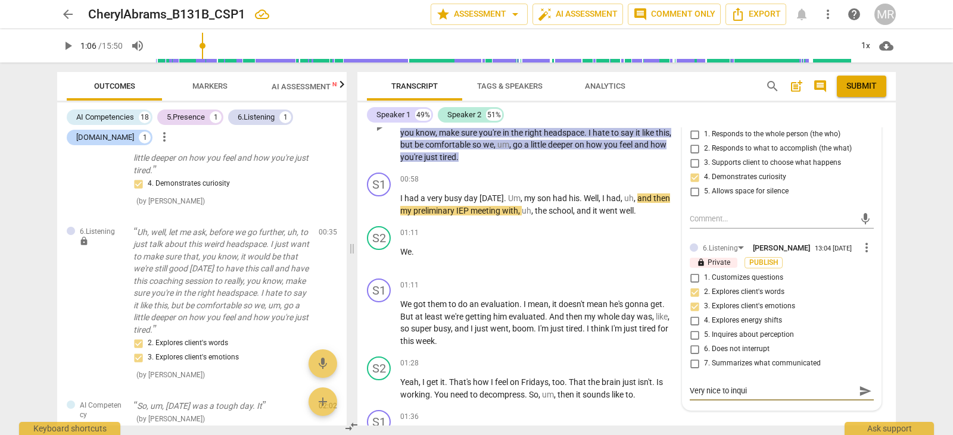
type textarea "Very nice to inquir"
type textarea "Very nice to inquiry"
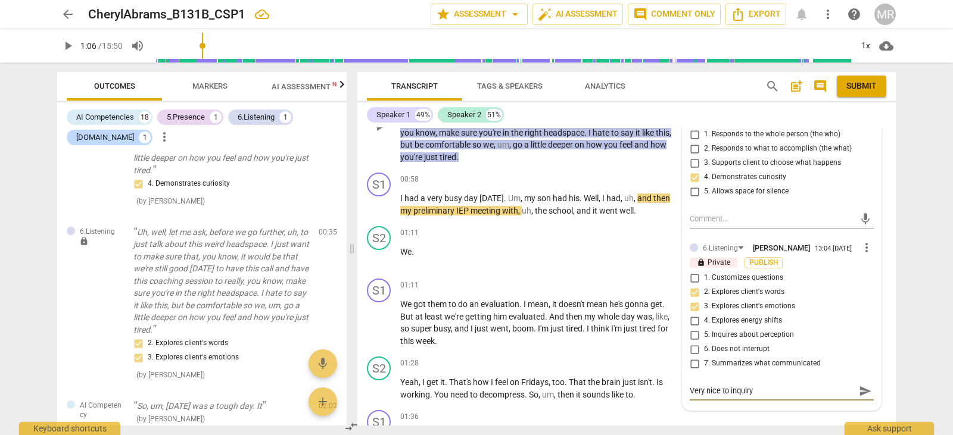
type textarea "Very nice to inquiry"
type textarea "Very nice to inquir"
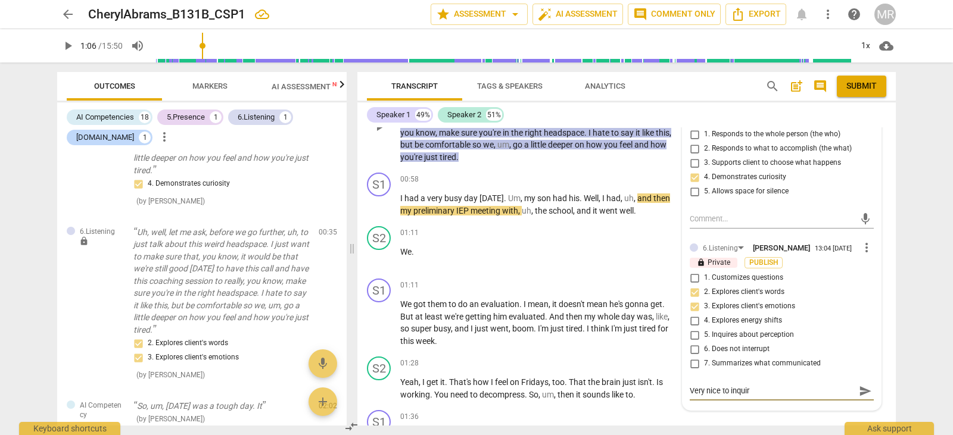
type textarea "Very nice to inquire"
type textarea "Very nice to inquire i"
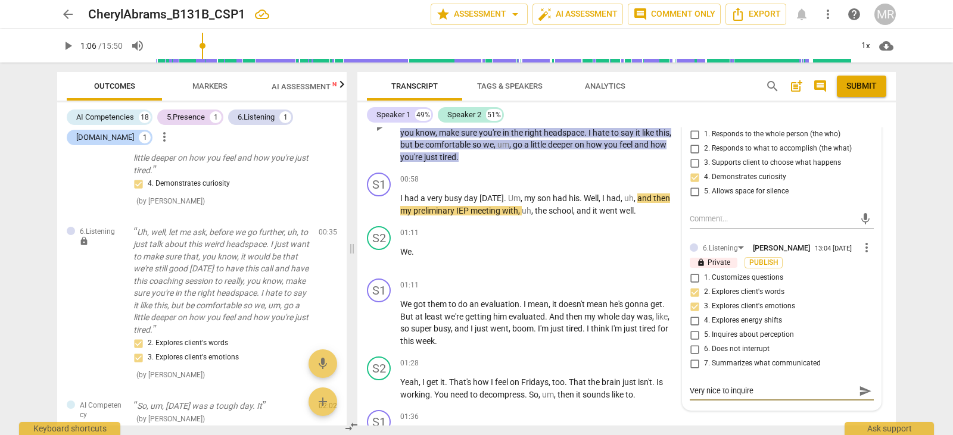
type textarea "Very nice to inquire i"
type textarea "Very nice to inquire if"
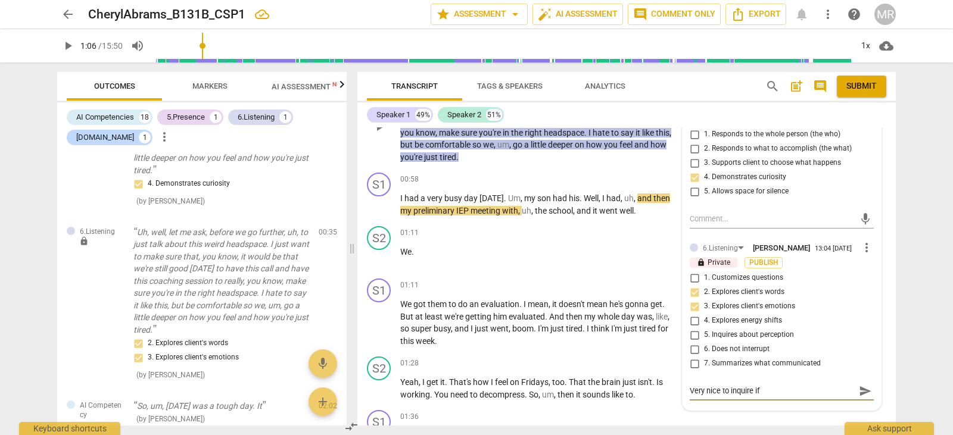
type textarea "Very nice to inquire if y"
type textarea "Very nice to inquire if yo"
type textarea "Very nice to inquire if you"
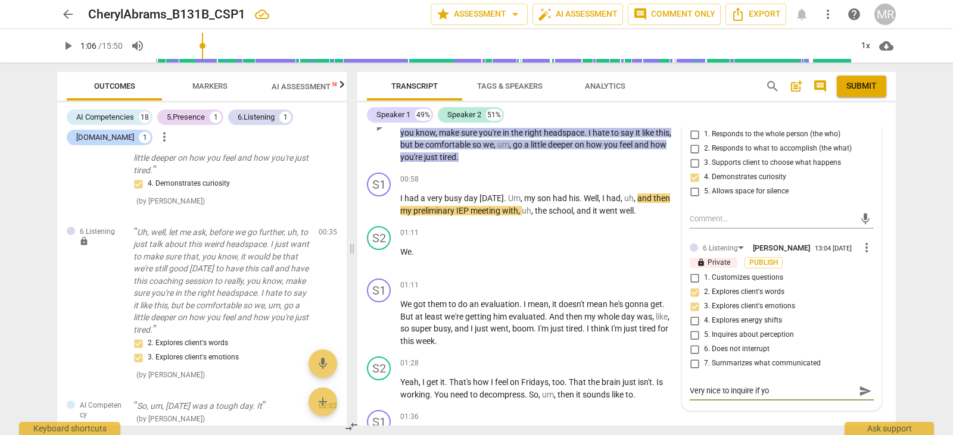
type textarea "Very nice to inquire if you"
type textarea "Very nice to inquire if your"
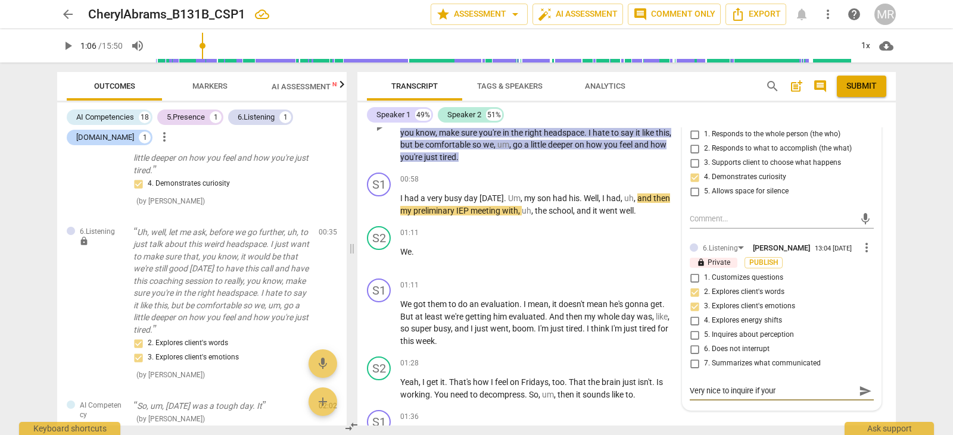
type textarea "Very nice to inquire if your c"
type textarea "Very nice to inquire if your cl"
type textarea "Very nice to inquire if your cli"
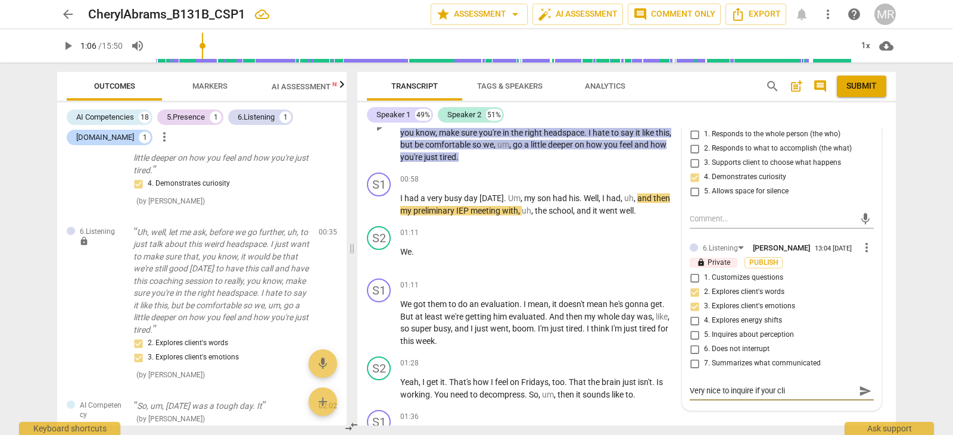
type textarea "Very nice to inquire if your clie"
type textarea "Very nice to inquire if your clien"
type textarea "Very nice to inquire if your client"
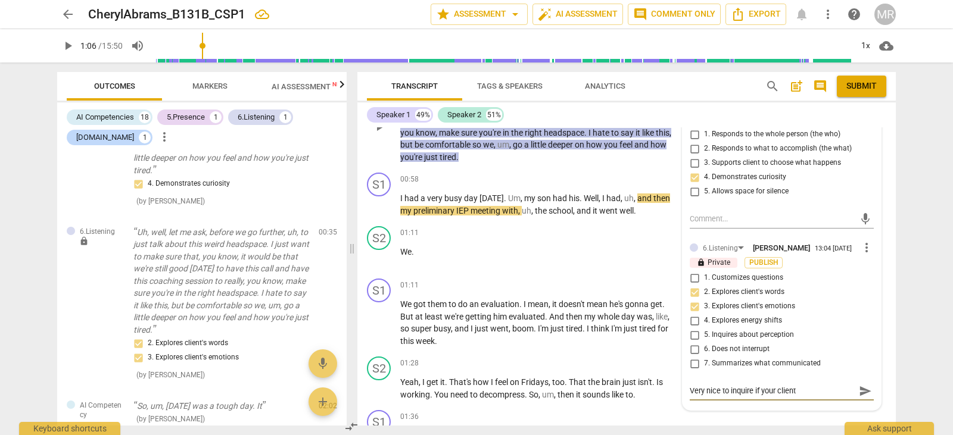
type textarea "Very nice to inquire if your client"
type textarea "Very nice to inquire if your client i"
type textarea "Very nice to inquire if your client is"
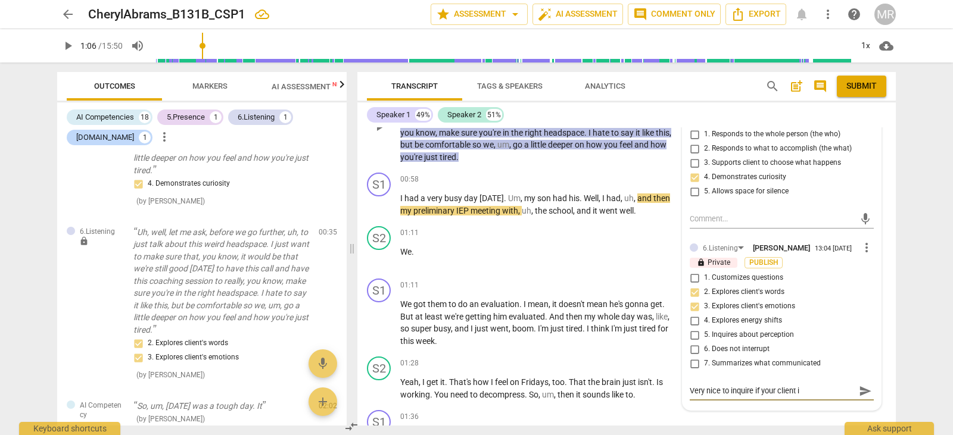
type textarea "Very nice to inquire if your client is"
type textarea "Very nice to inquire if your client is i"
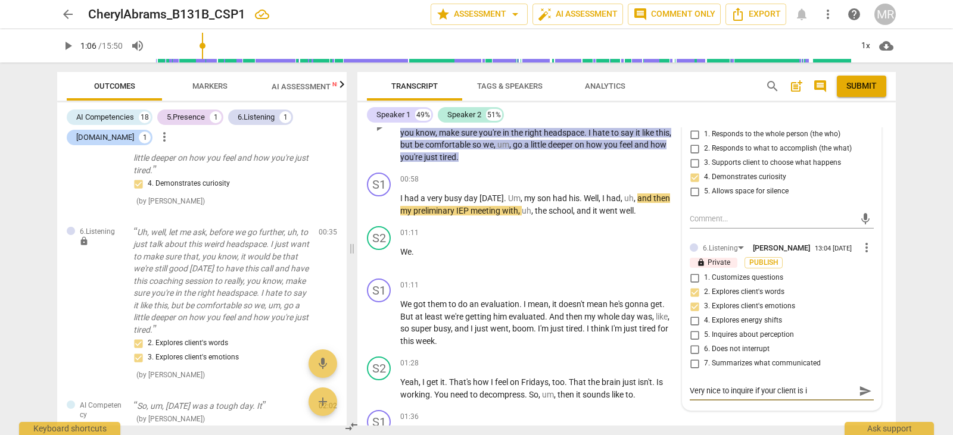
type textarea "Very nice to inquire if your client is in"
type textarea "Very nice to inquire if your client is in t"
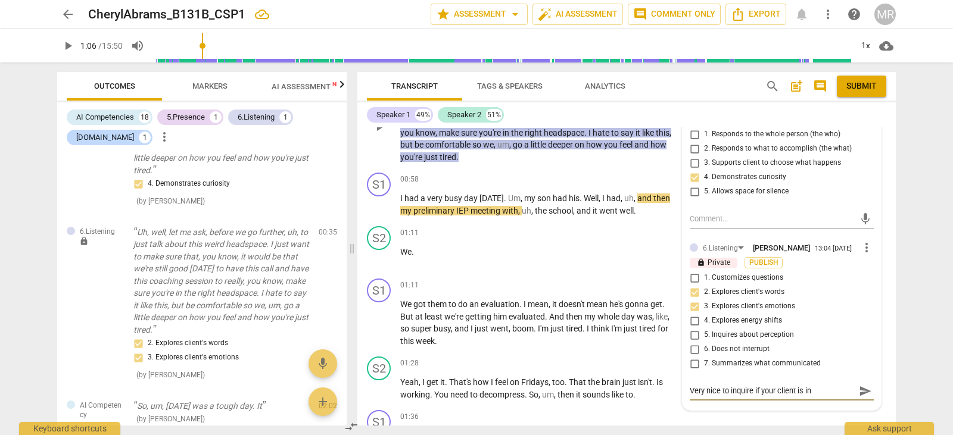
type textarea "Very nice to inquire if your client is in t"
type textarea "Very nice to inquire if your client is in th"
type textarea "Very nice to inquire if your client is in the"
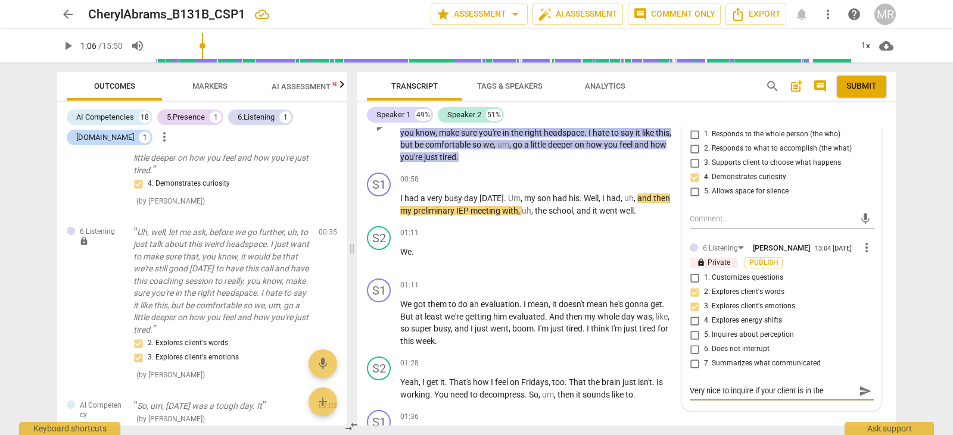
type textarea "Very nice to inquire if your client is in the"
type textarea "Very nice to inquire if your client is in the f"
type textarea "Very nice to inquire if your client is in the"
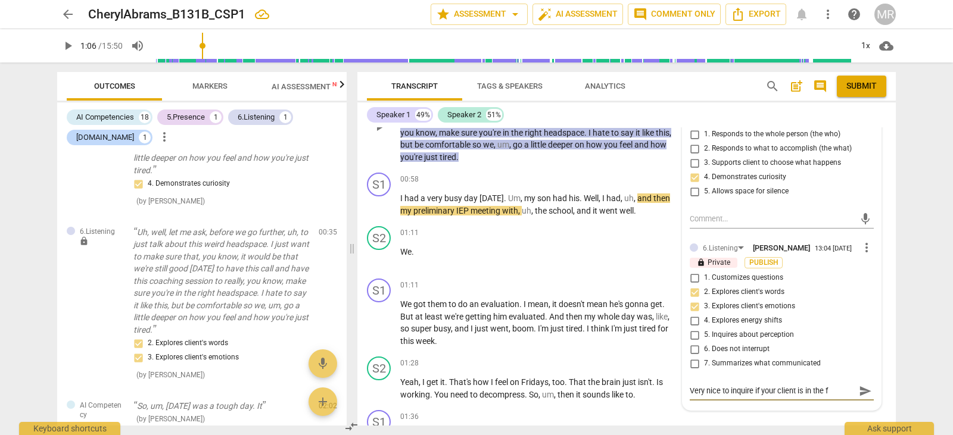
type textarea "Very nice to inquire if your client is in the"
type textarea "Very nice to inquire if your client is in the r"
type textarea "Very nice to inquire if your client is in the ri"
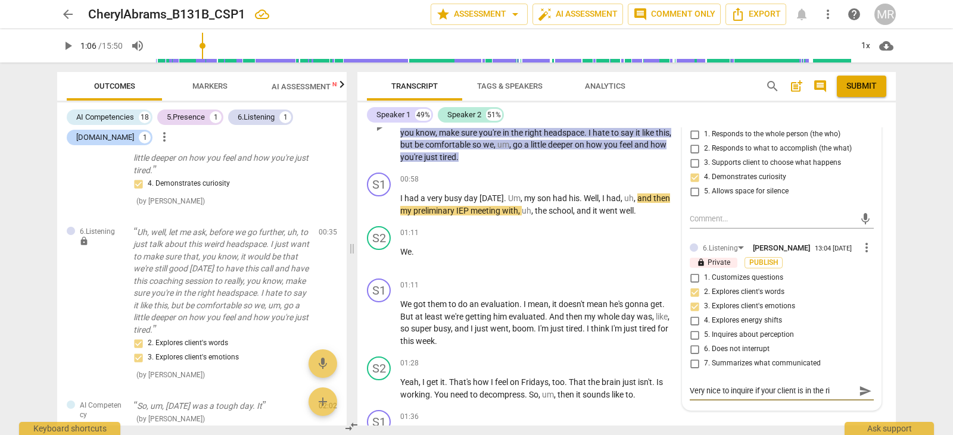
type textarea "Very nice to inquire if your client is in the rig"
type textarea "Very nice to inquire if your client is in the righ"
type textarea "Very nice to inquire if your client is in the right"
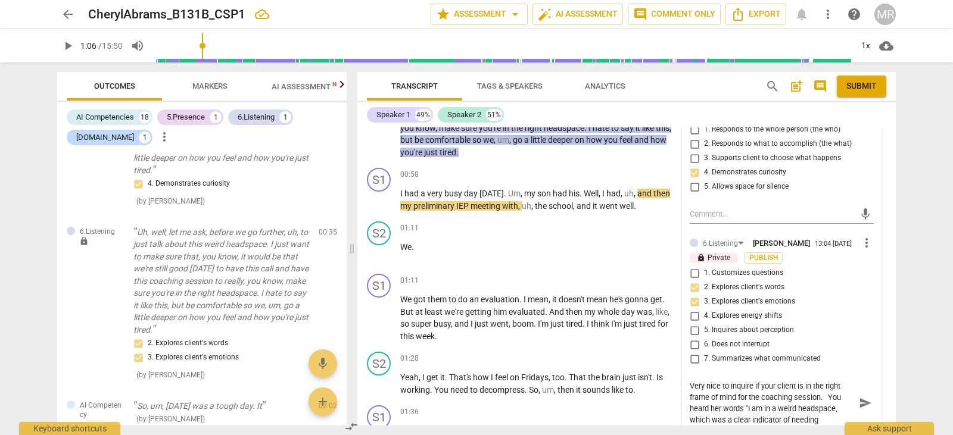
scroll to position [10, 0]
click at [737, 422] on textarea "Very nice to inquire if your client is in the right frame of mind for the coach…" at bounding box center [772, 403] width 165 height 45
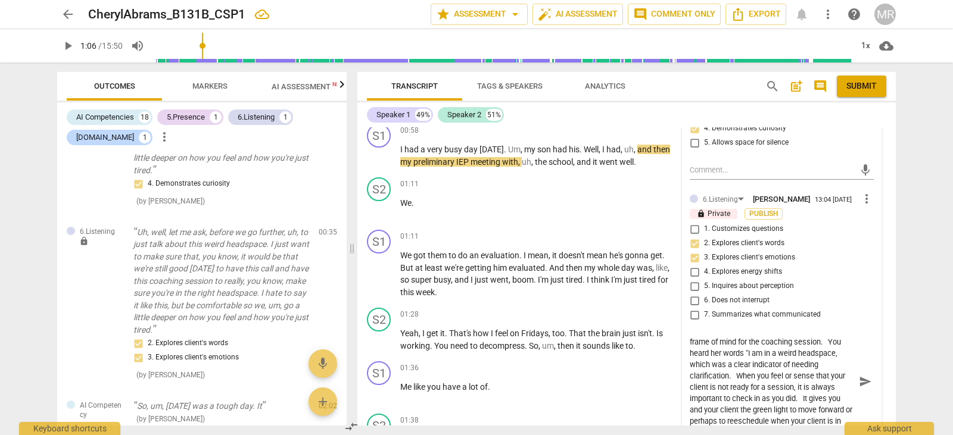
scroll to position [21, 0]
click at [746, 408] on textarea "Very nice to inquire if your client is in the right frame of mind for the coach…" at bounding box center [772, 380] width 165 height 91
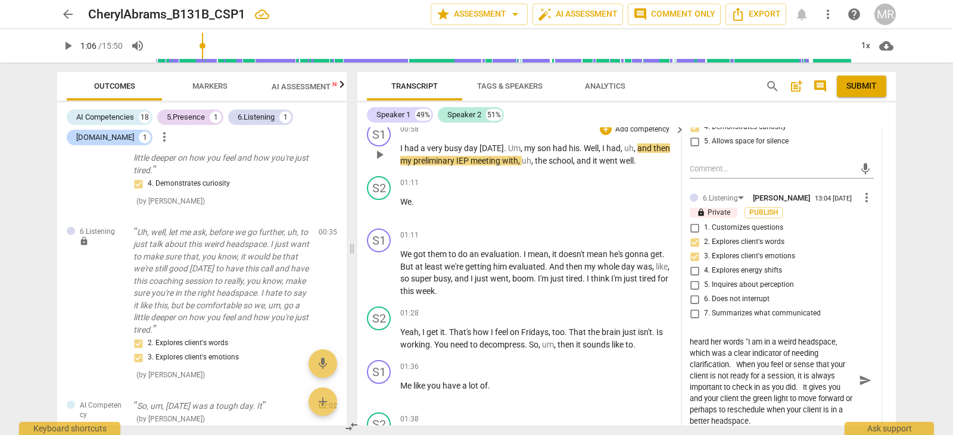
click at [620, 148] on span "had" at bounding box center [613, 149] width 14 height 10
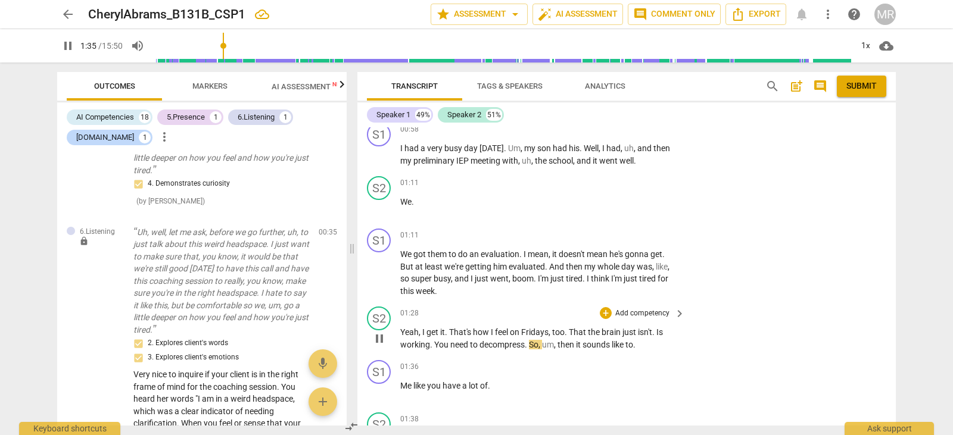
click at [648, 313] on p "Add competency" at bounding box center [642, 313] width 57 height 11
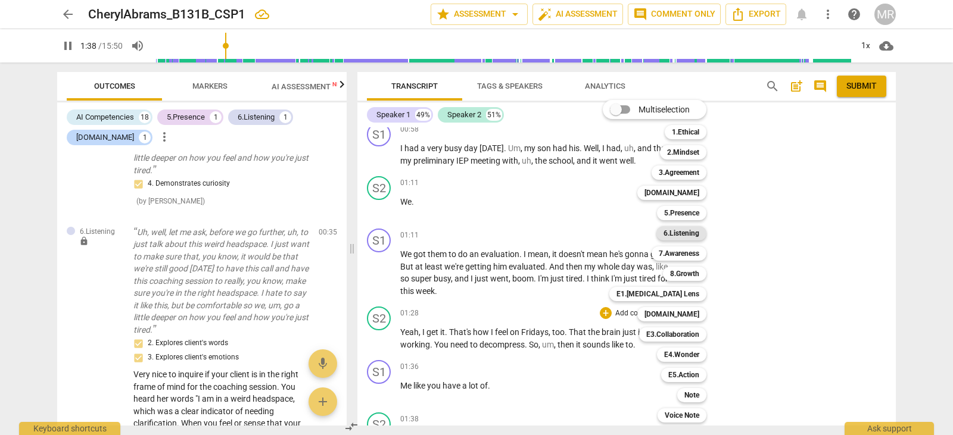
scroll to position [788, 0]
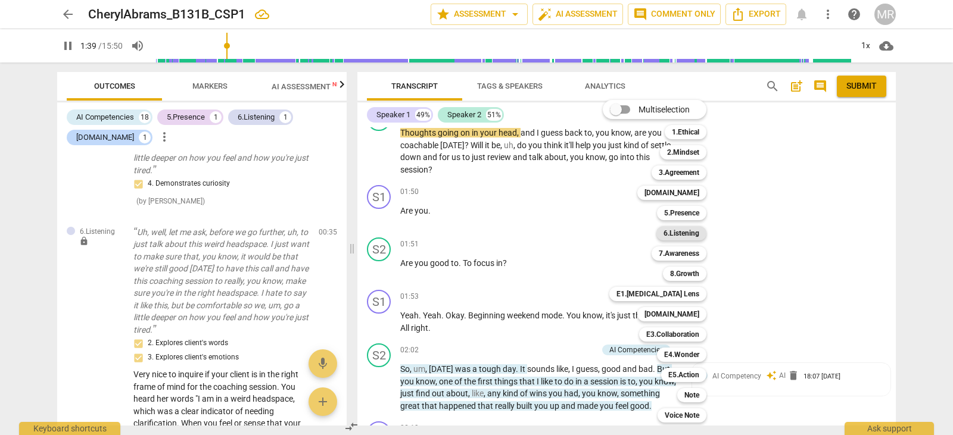
click at [683, 232] on b "6.Listening" at bounding box center [681, 233] width 36 height 14
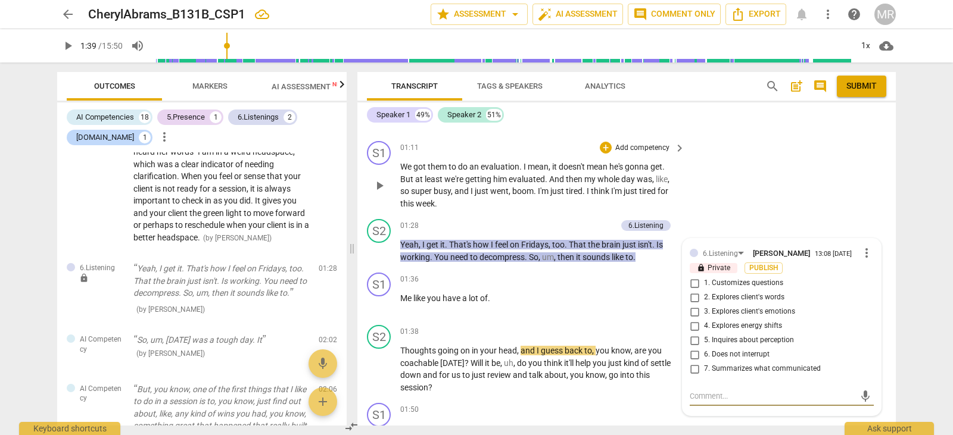
scroll to position [540, 0]
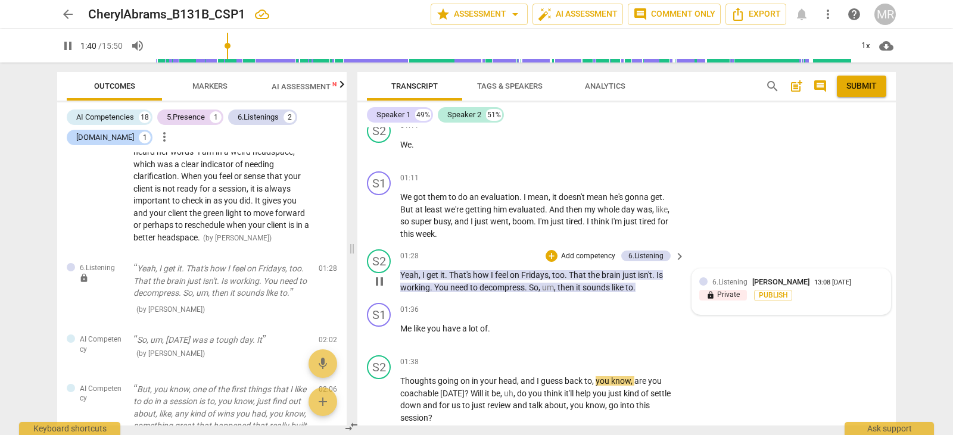
click at [728, 285] on span "6.Listening" at bounding box center [729, 282] width 35 height 8
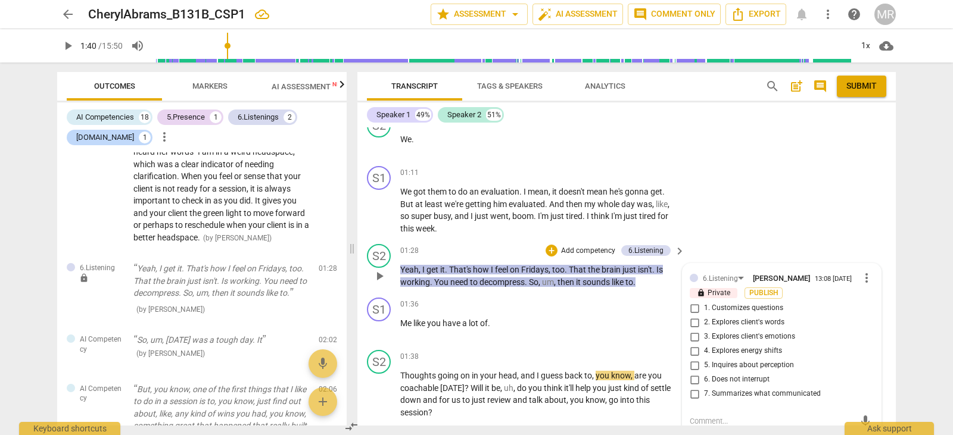
click at [862, 274] on span "more_vert" at bounding box center [866, 278] width 14 height 14
click at [867, 279] on li "Edit" at bounding box center [875, 278] width 41 height 23
click at [718, 413] on div at bounding box center [782, 421] width 184 height 19
click at [712, 417] on textarea at bounding box center [782, 421] width 184 height 11
click at [694, 425] on textarea at bounding box center [782, 421] width 184 height 11
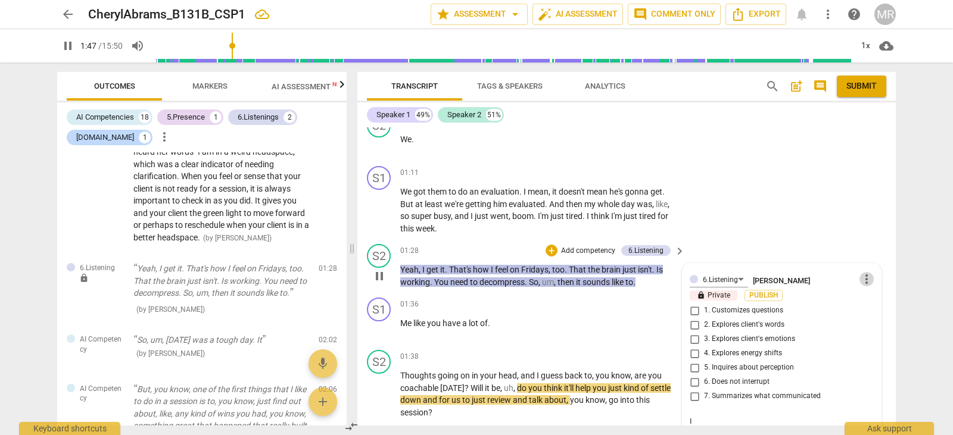
click at [866, 286] on span "more_vert" at bounding box center [866, 279] width 14 height 14
click at [865, 280] on li "Edit" at bounding box center [875, 279] width 41 height 23
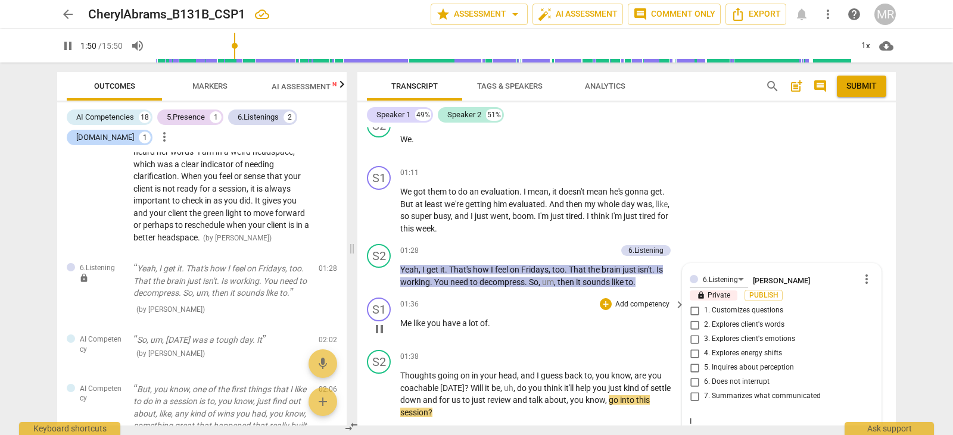
click at [706, 414] on div "I I" at bounding box center [782, 421] width 184 height 19
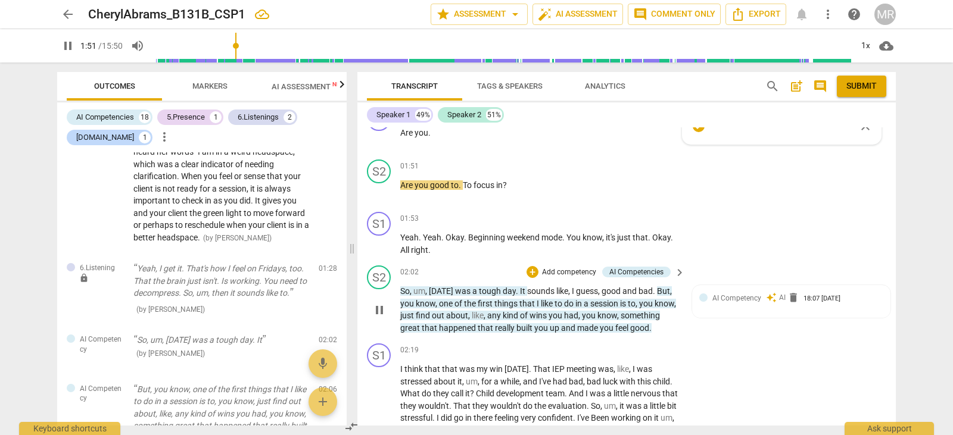
click at [862, 277] on div "S2 play_arrow pause 02:02 + Add competency AI Competencies keyboard_arrow_right…" at bounding box center [626, 300] width 538 height 78
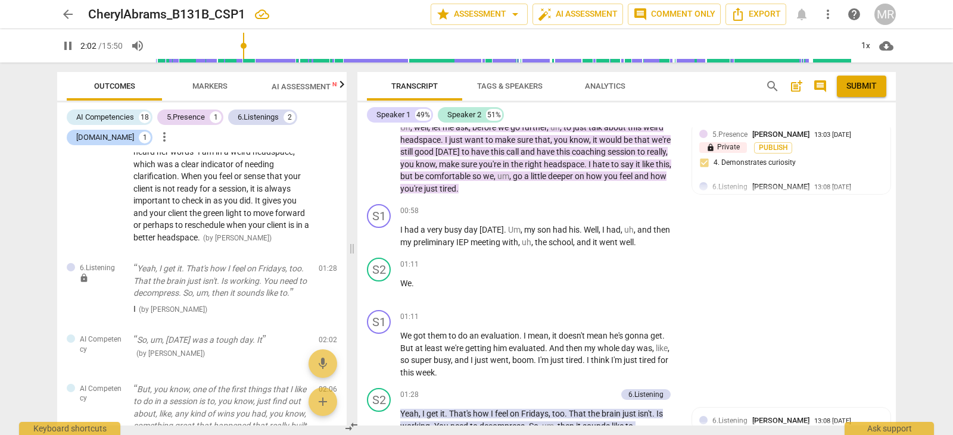
scroll to position [472, 0]
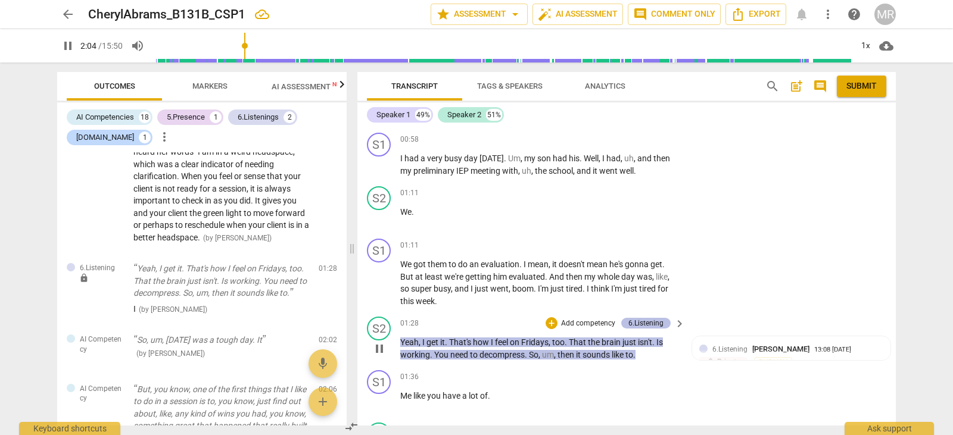
click at [653, 320] on div "6.Listening" at bounding box center [645, 323] width 35 height 11
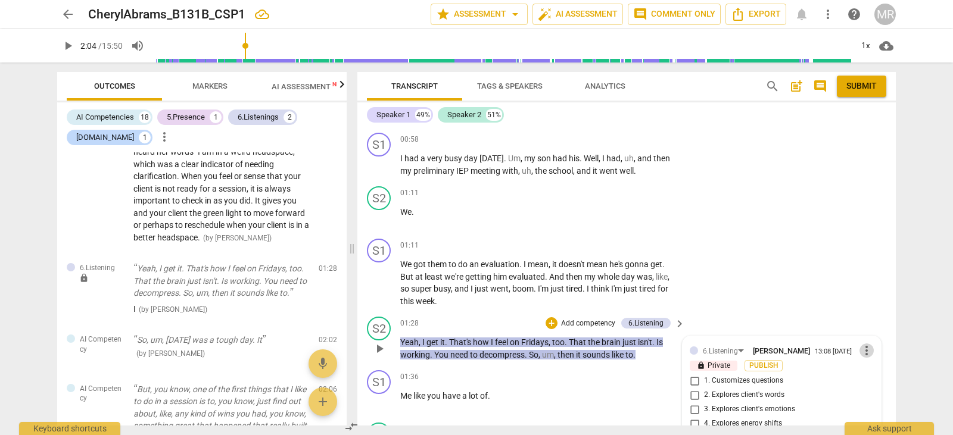
click at [860, 350] on span "more_vert" at bounding box center [866, 351] width 14 height 14
click at [863, 350] on li "Edit" at bounding box center [875, 350] width 41 height 23
